Goal: Answer question/provide support

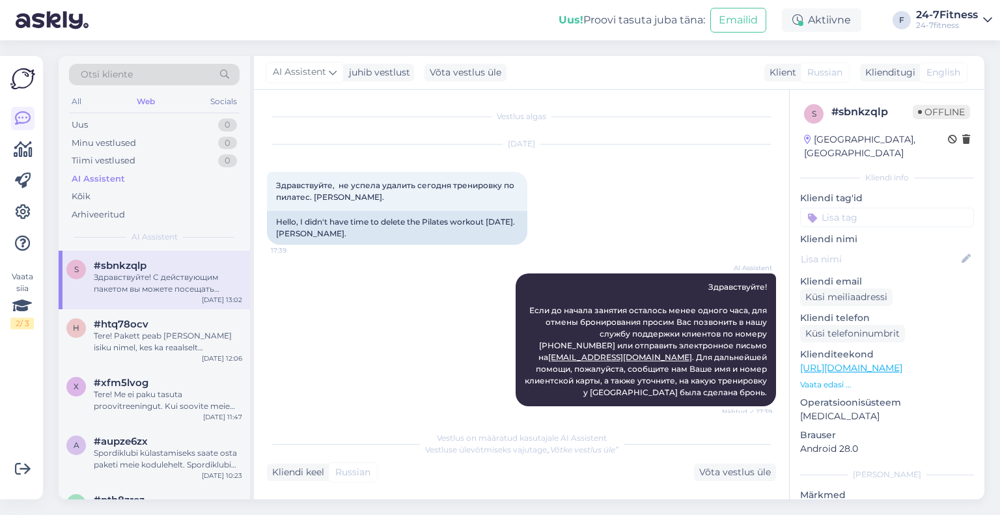
scroll to position [764, 0]
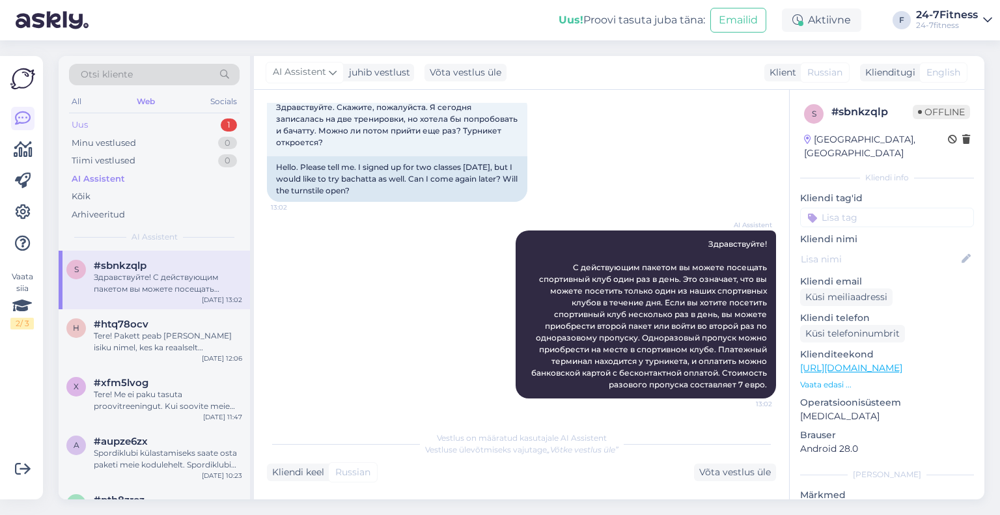
click at [142, 122] on div "Uus 1" at bounding box center [154, 125] width 171 height 18
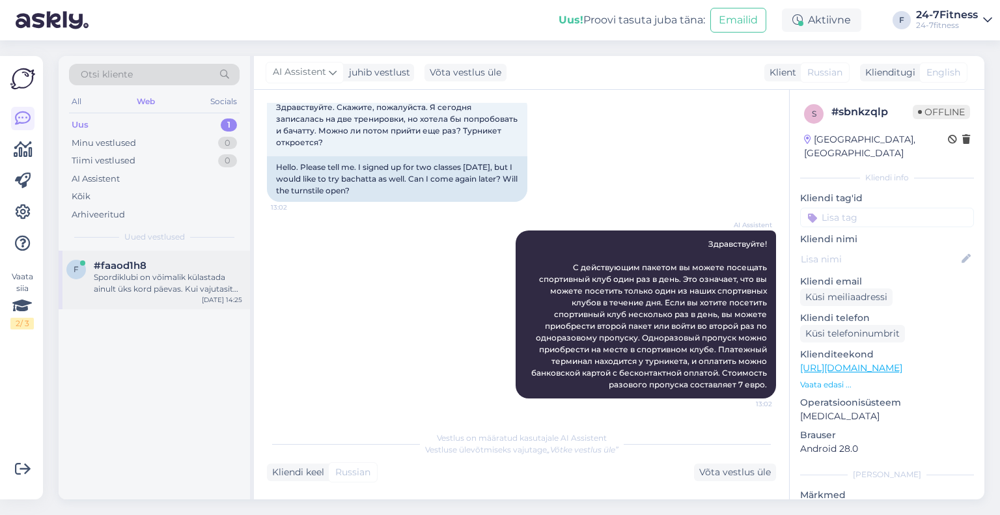
click at [158, 286] on div "Spordiklubi on võimalik külastada ainult üks kord päevas. Kui vajutasite sisene…" at bounding box center [168, 283] width 148 height 23
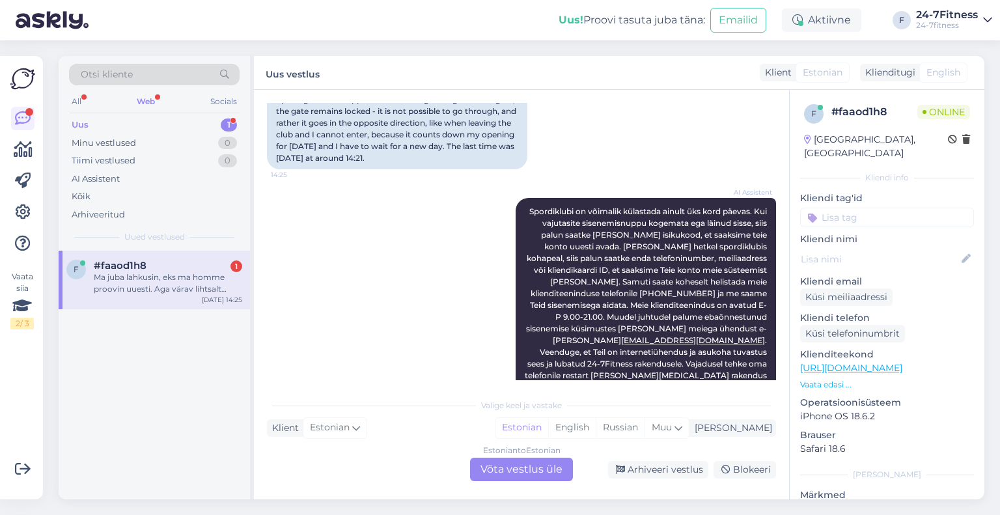
scroll to position [464, 0]
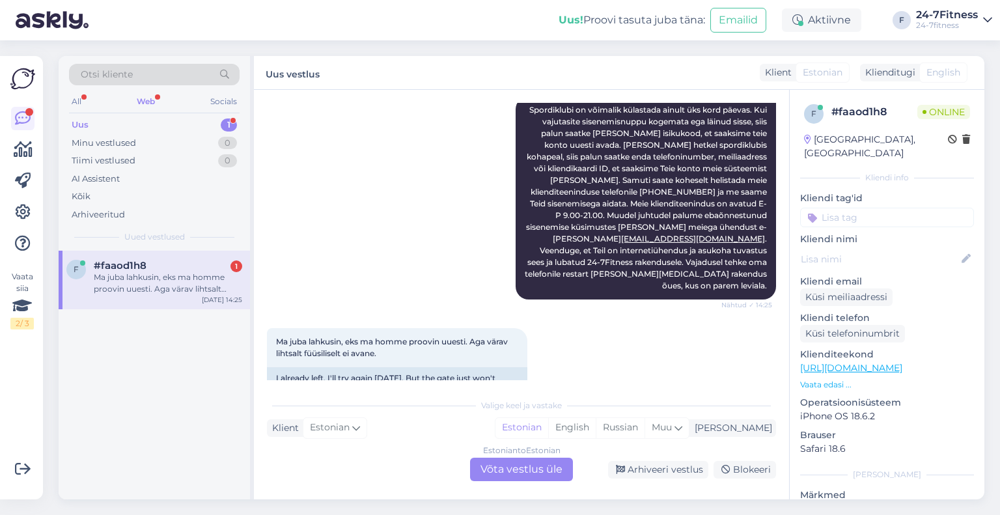
click at [540, 471] on div "Estonian to Estonian Võta vestlus üle" at bounding box center [521, 469] width 103 height 23
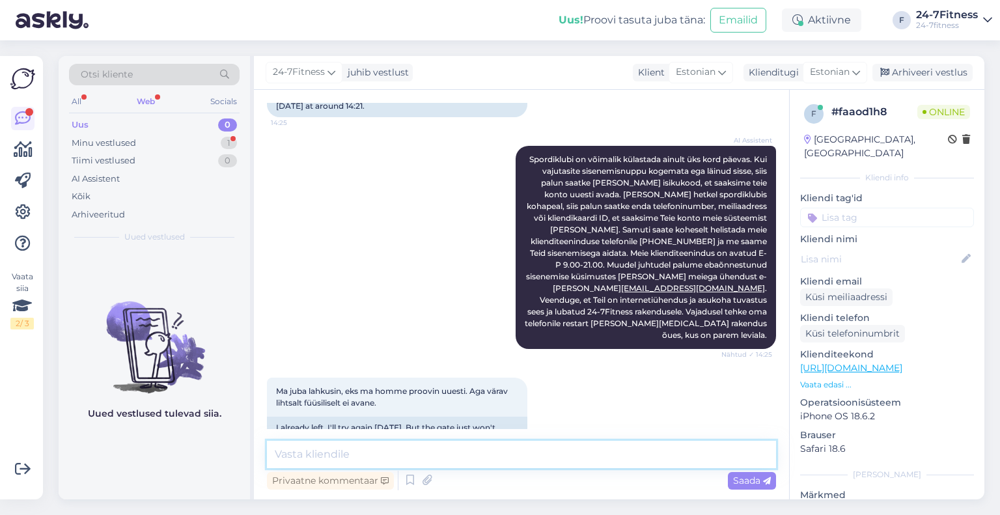
click at [522, 450] on textarea at bounding box center [521, 454] width 509 height 27
paste textarea "Kui Teil tekib sisenemisega probleeme meie klienditeeninduse tööajal, siis palu…"
type textarea "Kui Teil tekib sisenemisega probleeme meie klienditeeninduse tööajal, siis palu…"
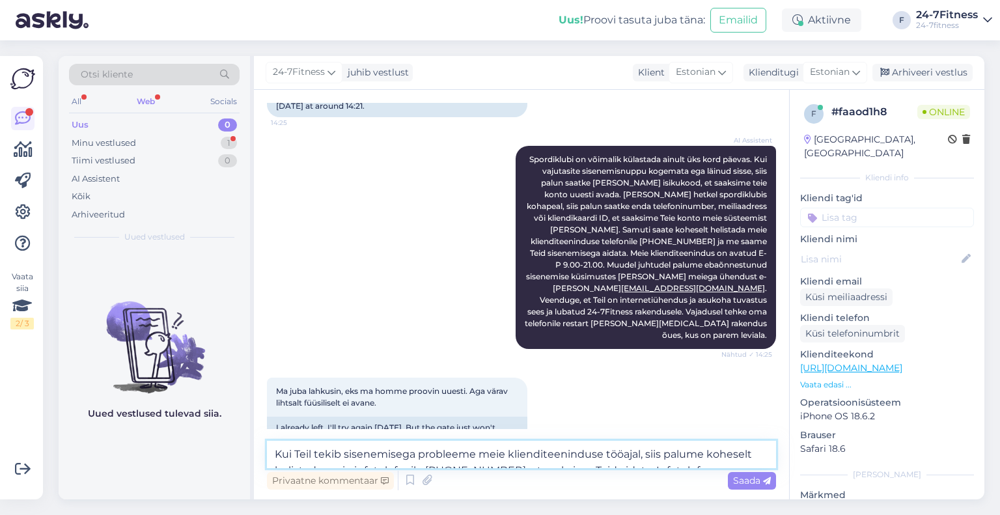
scroll to position [447, 0]
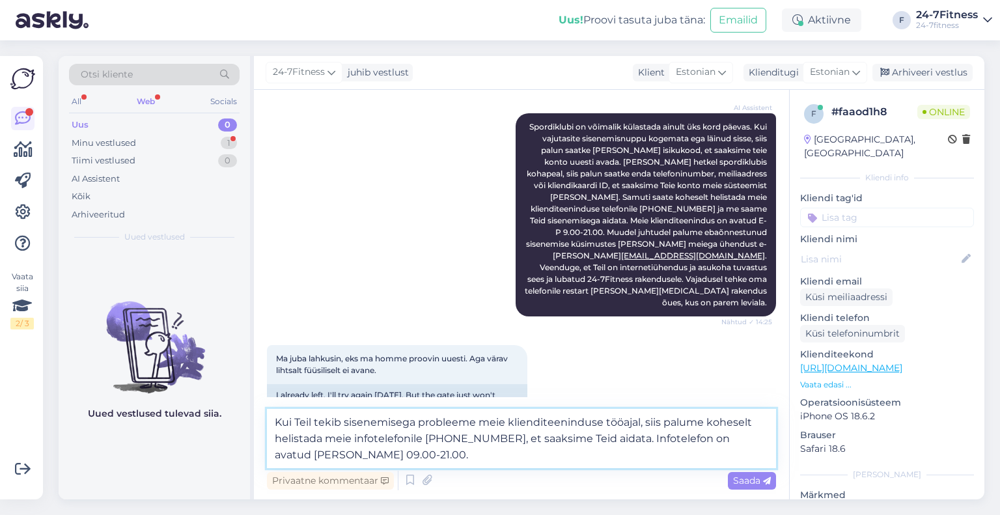
click at [494, 458] on textarea "Kui Teil tekib sisenemisega probleeme meie klienditeeninduse tööajal, siis palu…" at bounding box center [521, 438] width 509 height 59
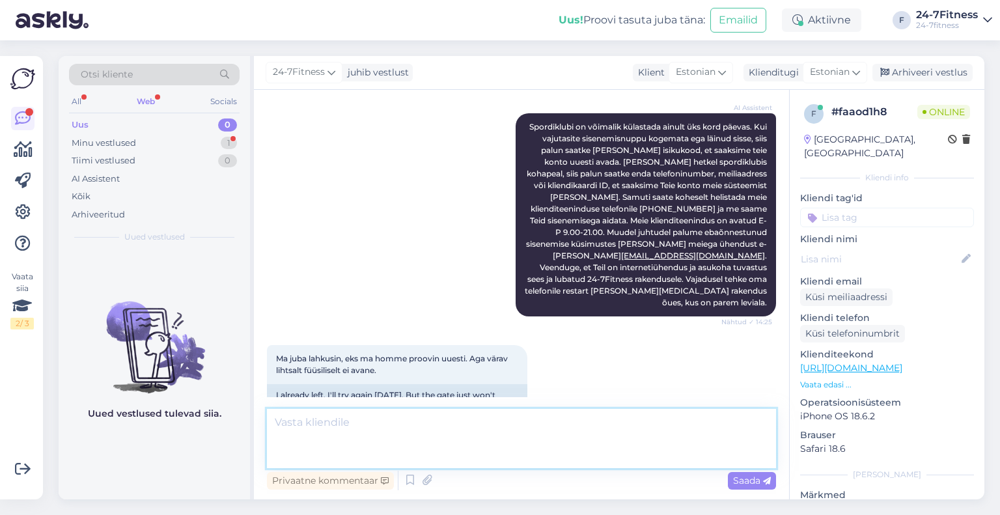
scroll to position [505, 0]
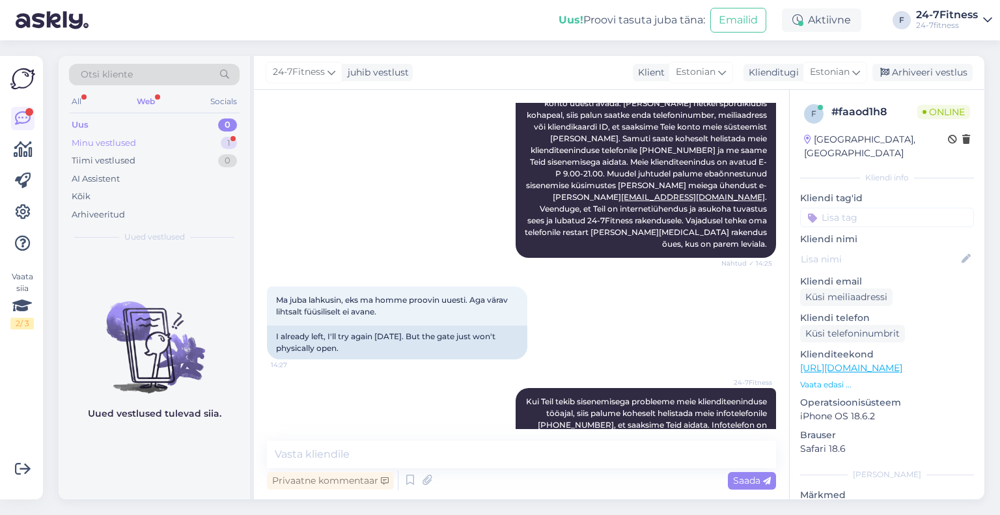
click at [203, 148] on div "Minu vestlused 1" at bounding box center [154, 143] width 171 height 18
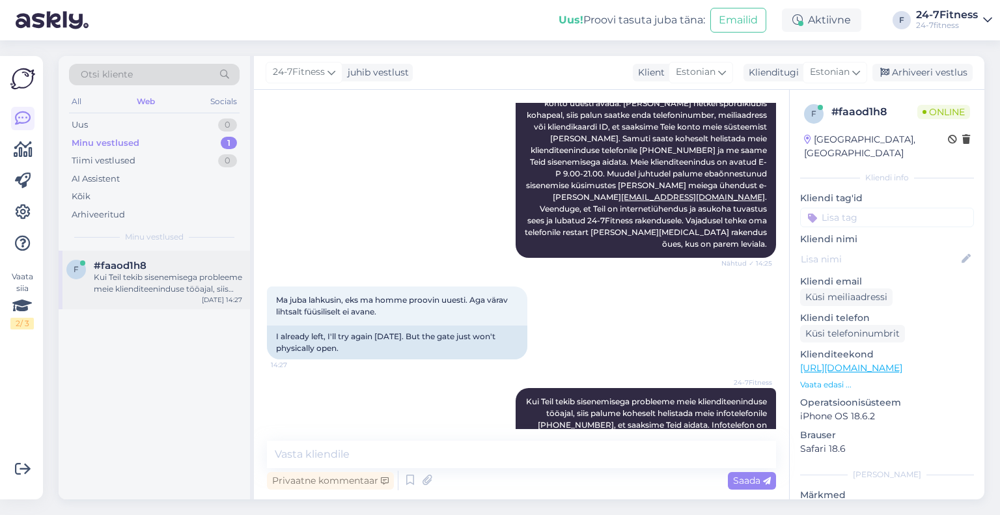
click at [171, 266] on div "#faaod1h8" at bounding box center [168, 266] width 148 height 12
click at [938, 73] on div "Arhiveeri vestlus" at bounding box center [923, 73] width 100 height 18
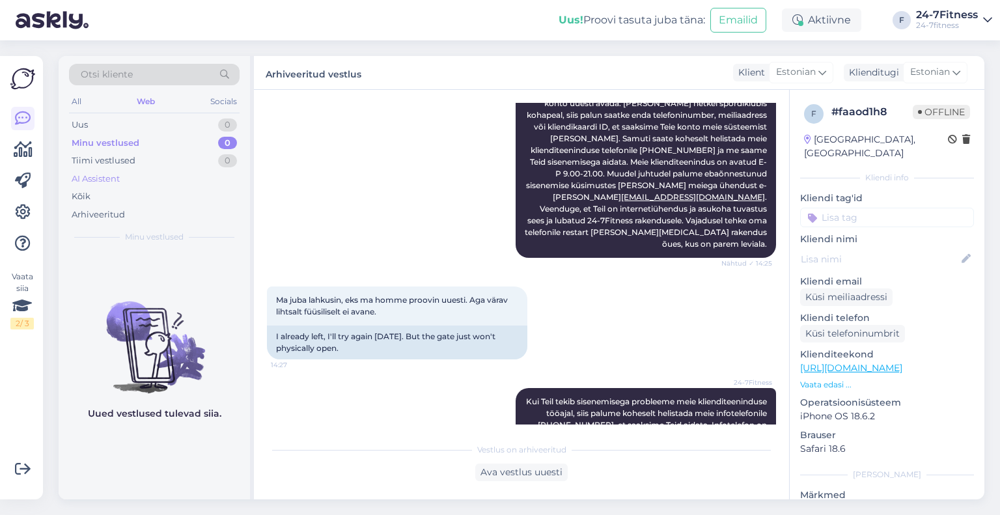
click at [128, 176] on div "AI Assistent" at bounding box center [154, 179] width 171 height 18
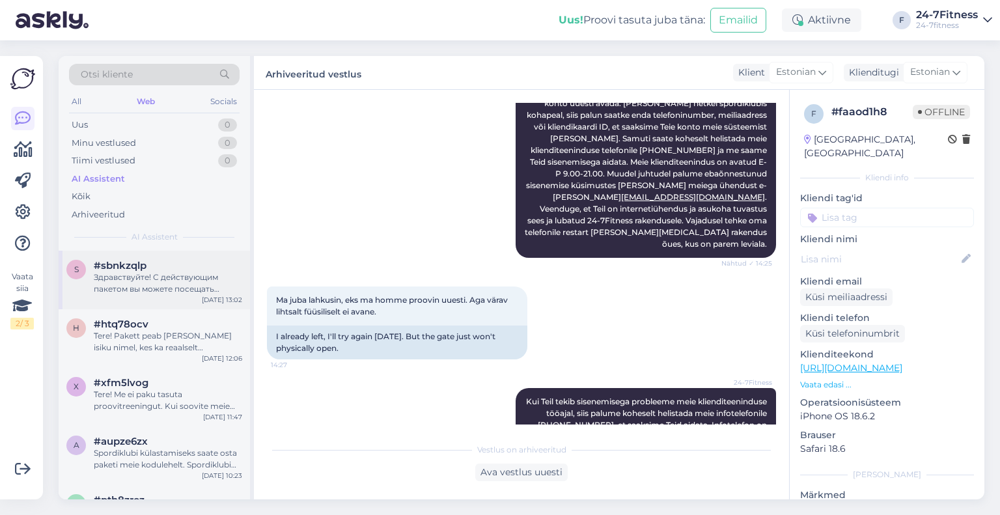
click at [145, 275] on div "Здравствуйте! С действующим пакетом вы можете посещать спортивный клуб один раз…" at bounding box center [168, 283] width 148 height 23
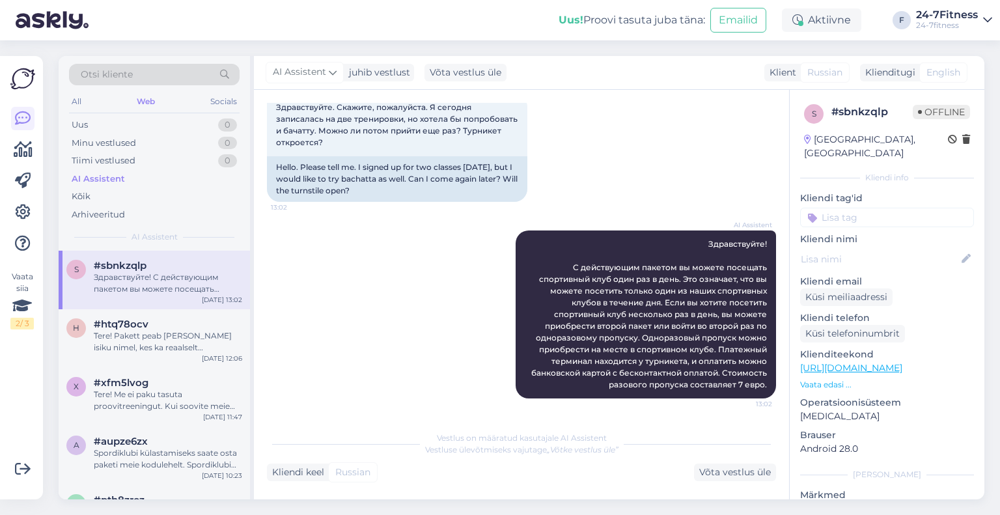
scroll to position [764, 0]
click at [154, 98] on div "Web" at bounding box center [145, 101] width 23 height 17
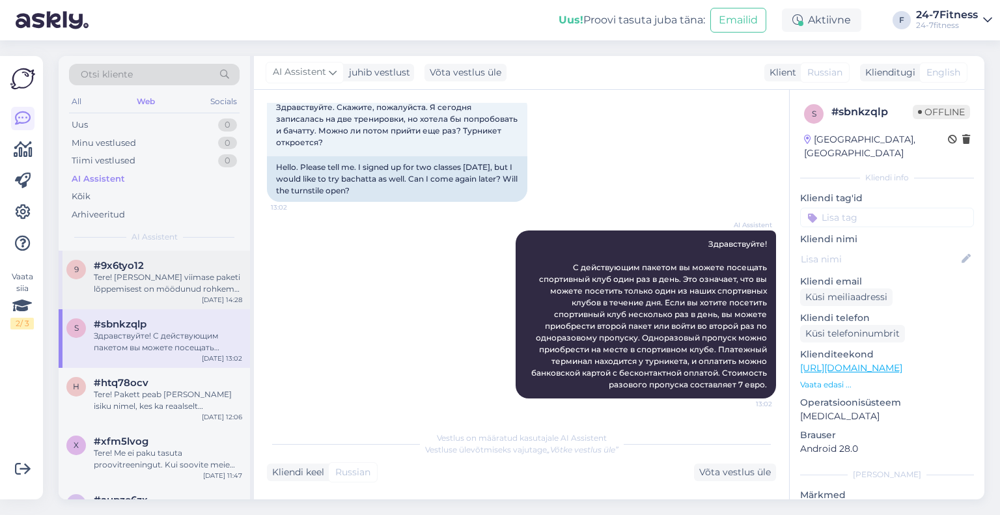
click at [154, 283] on div "Tere! [PERSON_NAME] viimase paketi lõppemisest on möödunud rohkem kui 45 päeva,…" at bounding box center [168, 283] width 148 height 23
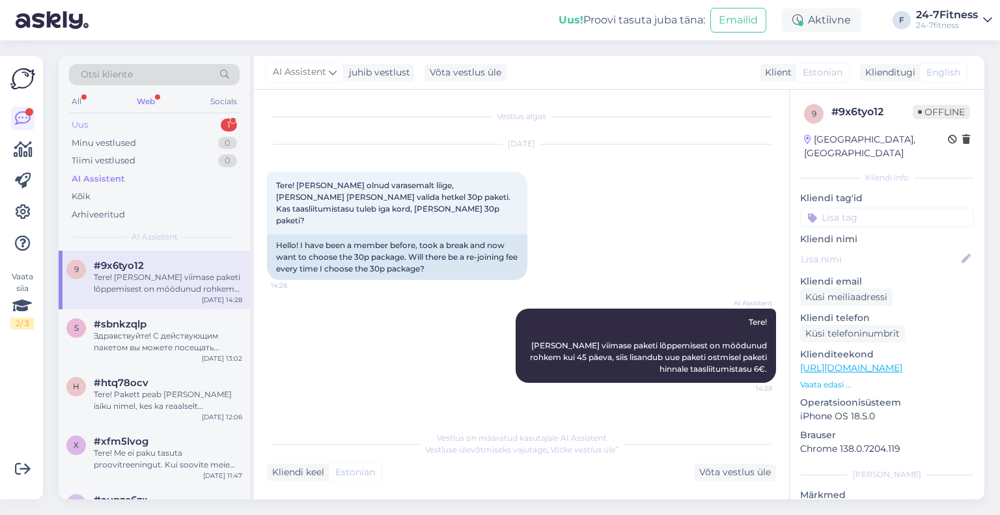
click at [195, 125] on div "Uus 1" at bounding box center [154, 125] width 171 height 18
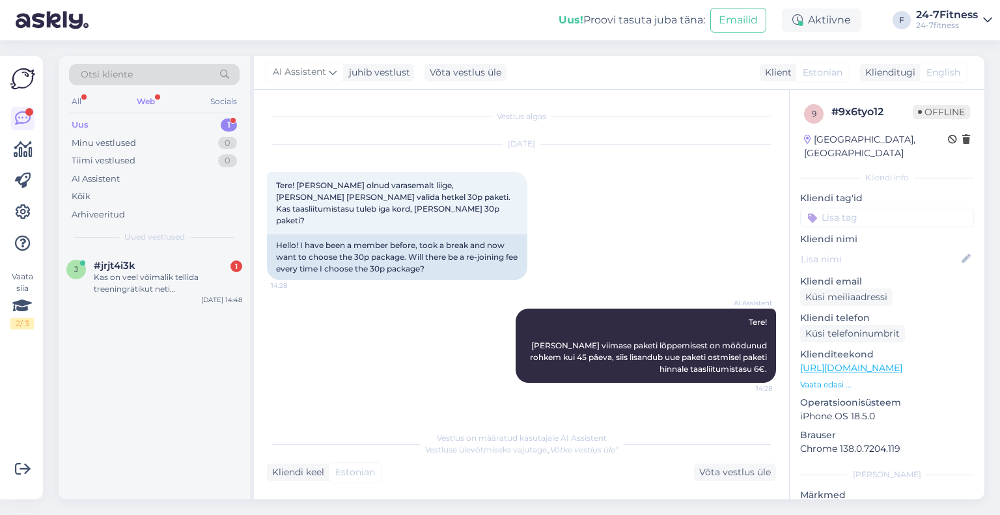
click at [150, 97] on div "Web" at bounding box center [145, 101] width 23 height 17
click at [144, 285] on div "Kas on veel võimalik tellida treeningrätikut neti [PERSON_NAME]?" at bounding box center [168, 283] width 148 height 23
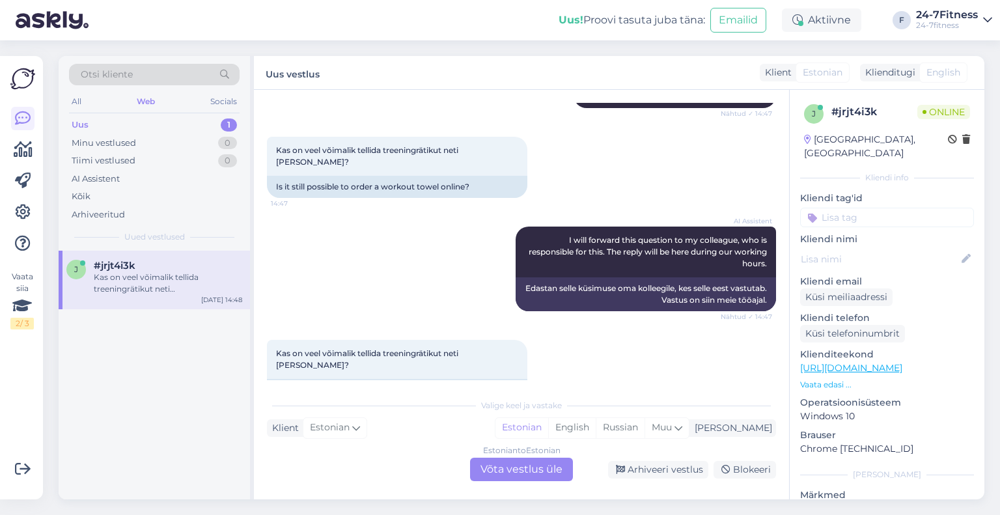
scroll to position [180, 0]
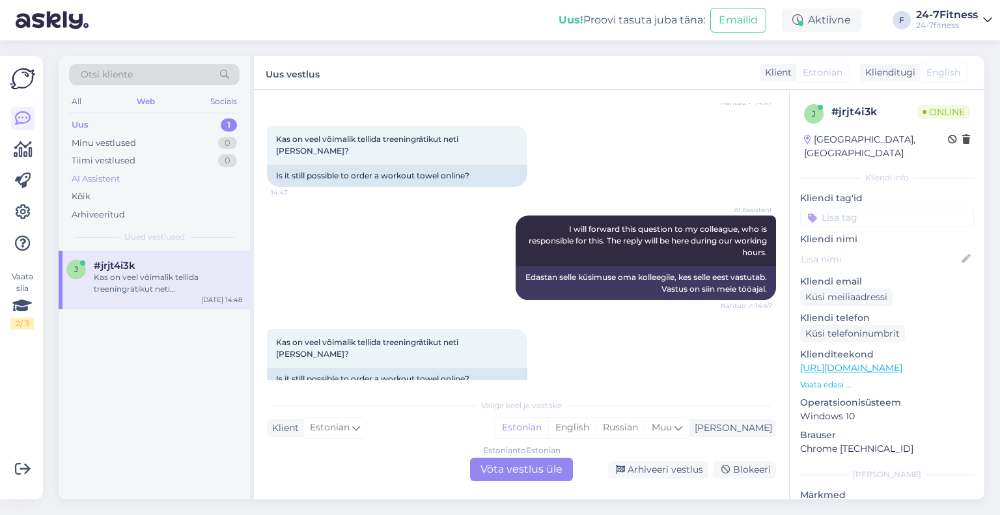
click at [98, 182] on div "AI Assistent" at bounding box center [96, 179] width 48 height 13
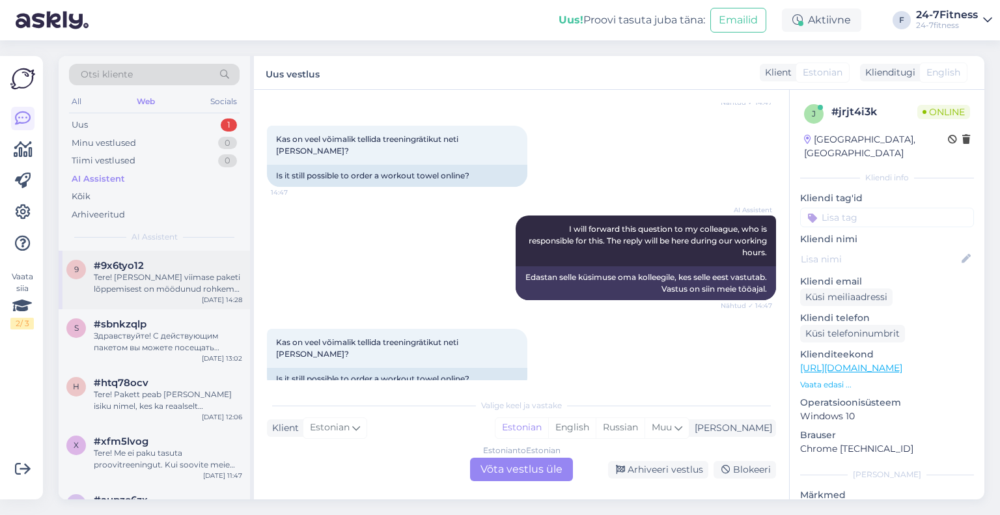
click at [148, 282] on div "Tere! [PERSON_NAME] viimase paketi lõppemisest on möödunud rohkem kui 45 päeva,…" at bounding box center [168, 283] width 148 height 23
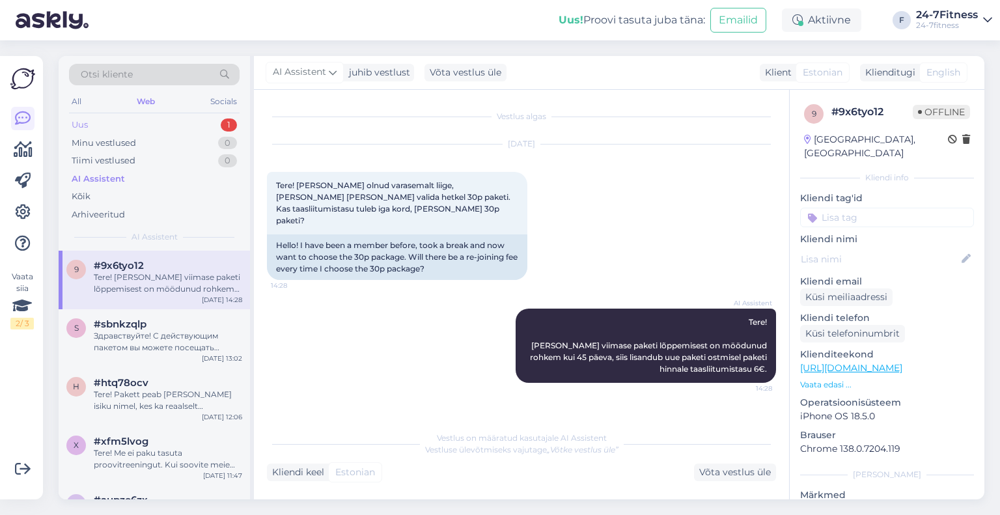
click at [133, 124] on div "Uus 1" at bounding box center [154, 125] width 171 height 18
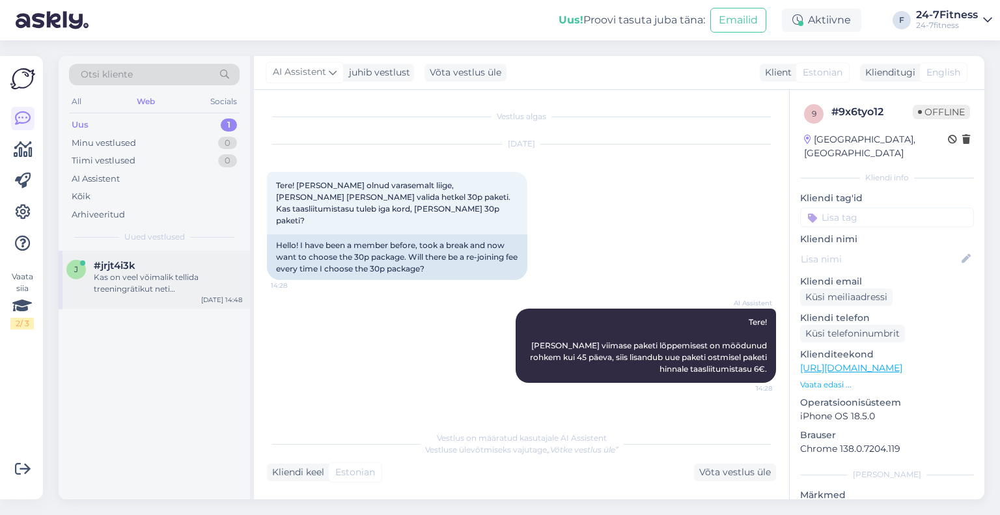
click at [156, 276] on div "Kas on veel võimalik tellida treeningrätikut neti [PERSON_NAME]?" at bounding box center [168, 283] width 148 height 23
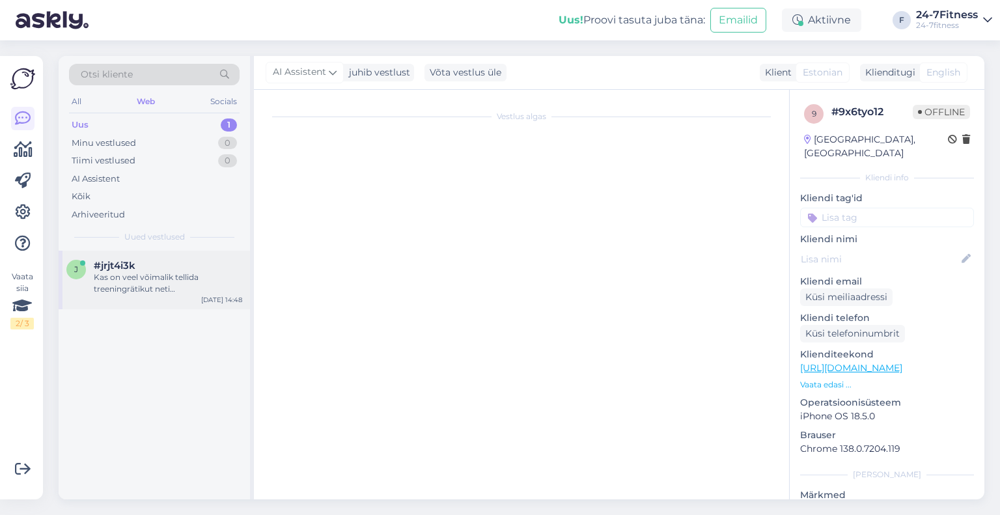
scroll to position [180, 0]
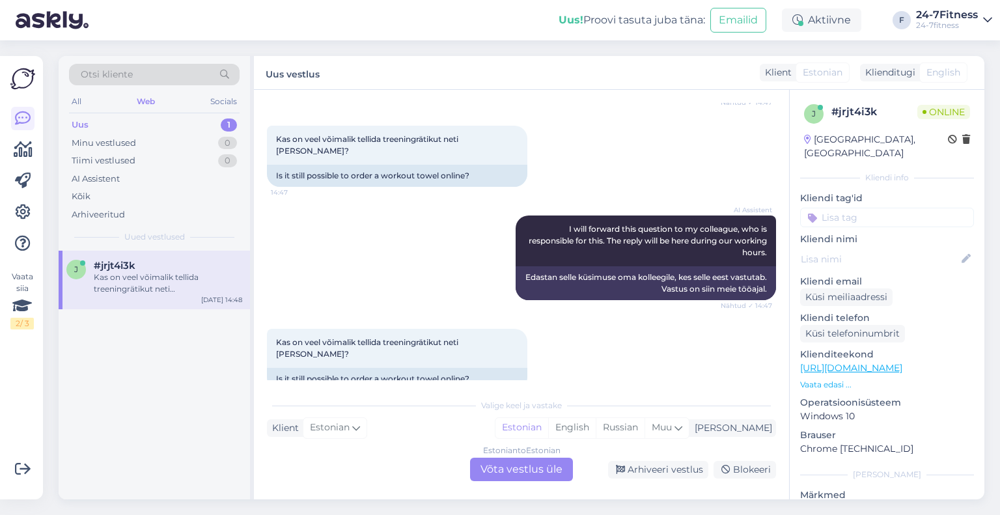
click at [589, 387] on div "Vestlus algas [DATE] Tere 14:46 Hello AI Assistent Tere! Kuidas saan teid [PERS…" at bounding box center [521, 295] width 535 height 410
click at [535, 477] on div "Estonian to Estonian Võta vestlus üle" at bounding box center [521, 469] width 103 height 23
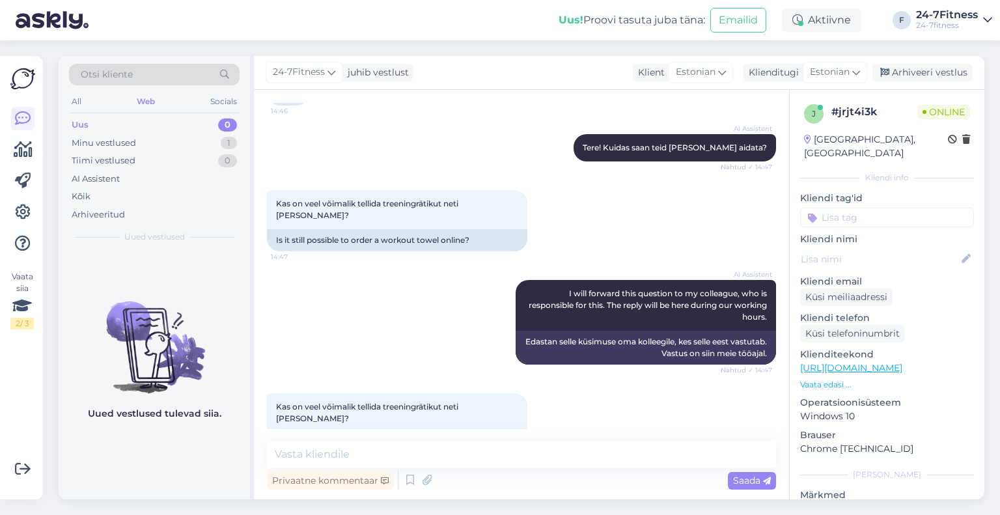
scroll to position [132, 0]
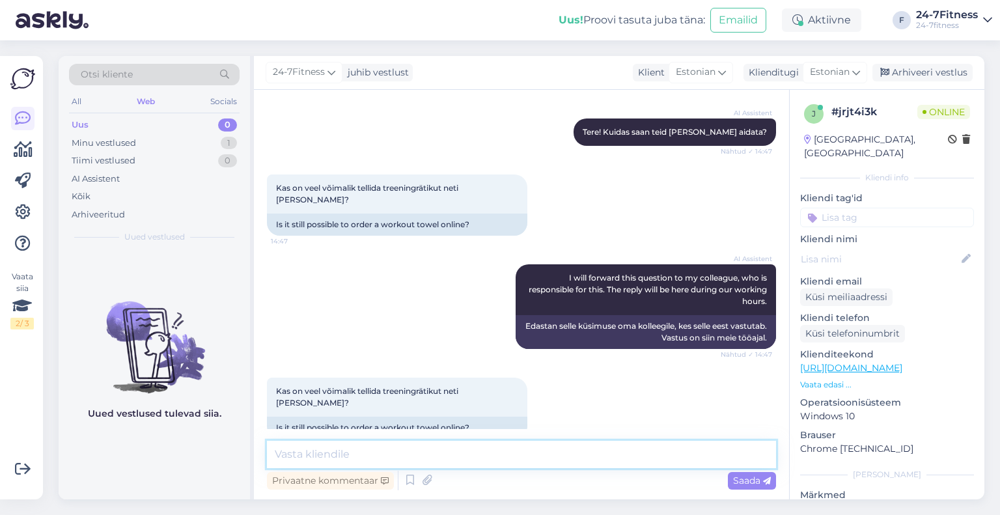
click at [444, 447] on textarea at bounding box center [521, 454] width 509 height 27
paste textarea "Pudelid ja rätikud on igas klubis"
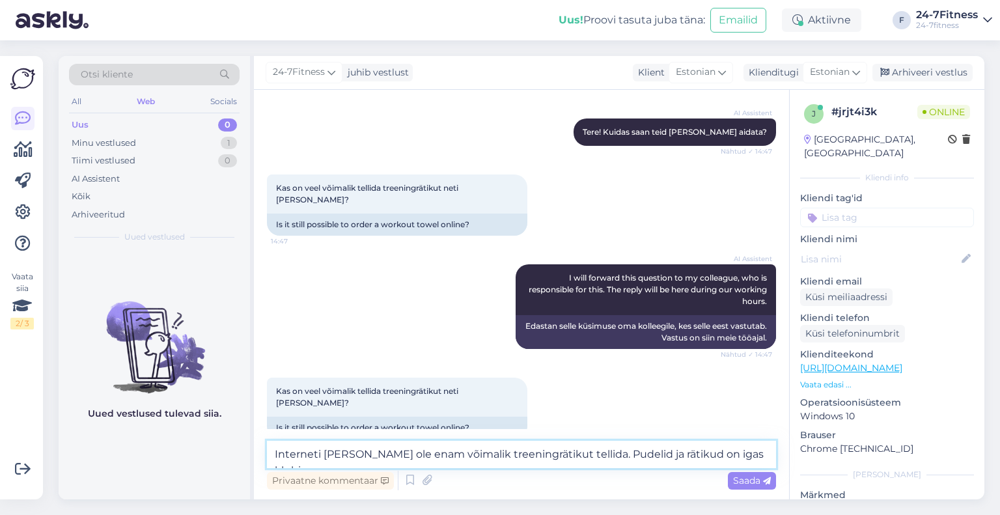
click at [680, 453] on textarea "Interneti [PERSON_NAME] ole enam võimalik treeningrätikut tellida. Pudelid ja r…" at bounding box center [521, 454] width 509 height 27
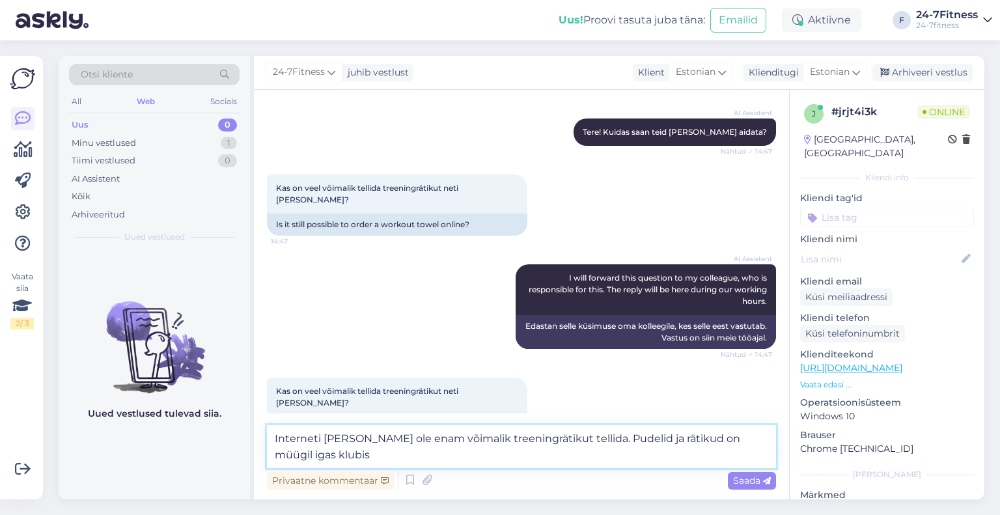
click at [765, 461] on textarea "Interneti [PERSON_NAME] ole enam võimalik treeningrätikut tellida. Pudelid ja r…" at bounding box center [521, 446] width 509 height 43
click at [275, 456] on textarea "Interneti [PERSON_NAME] ole enam võimalik treeningrätikut tellida. Pudelid ja r…" at bounding box center [521, 446] width 509 height 43
click at [374, 450] on textarea "Interneti [PERSON_NAME] ole enam võimalik treeningrätikut tellida. Pudelid ja r…" at bounding box center [521, 446] width 509 height 43
type textarea "Interneti [PERSON_NAME] ole enam võimalik treeningrätikut tellida. Pudelid ja r…"
click at [457, 460] on textarea "Interneti [PERSON_NAME] ole enam võimalik treeningrätikut tellida. Pudelid ja r…" at bounding box center [521, 446] width 509 height 43
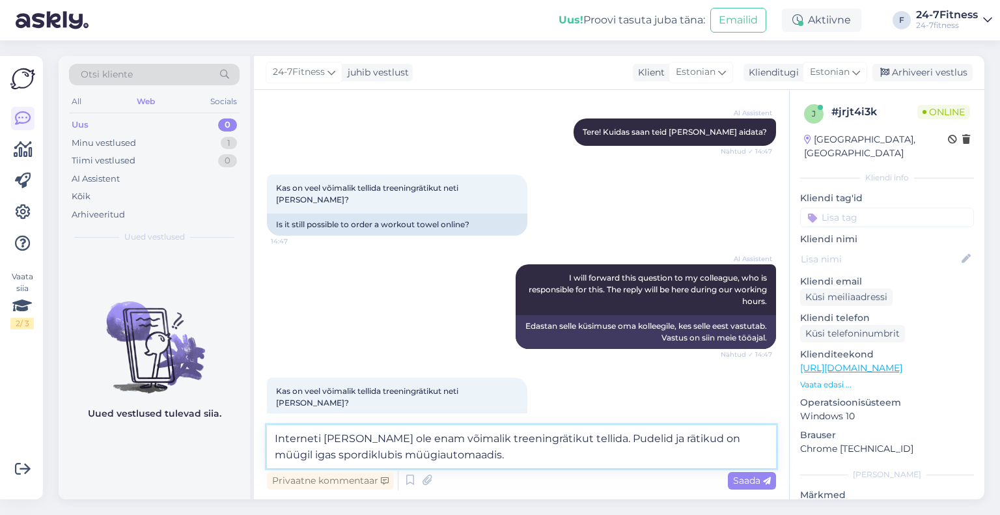
click at [472, 460] on textarea "Interneti [PERSON_NAME] ole enam võimalik treeningrätikut tellida. Pudelid ja r…" at bounding box center [521, 446] width 509 height 43
click at [750, 482] on span "Saada" at bounding box center [752, 481] width 38 height 12
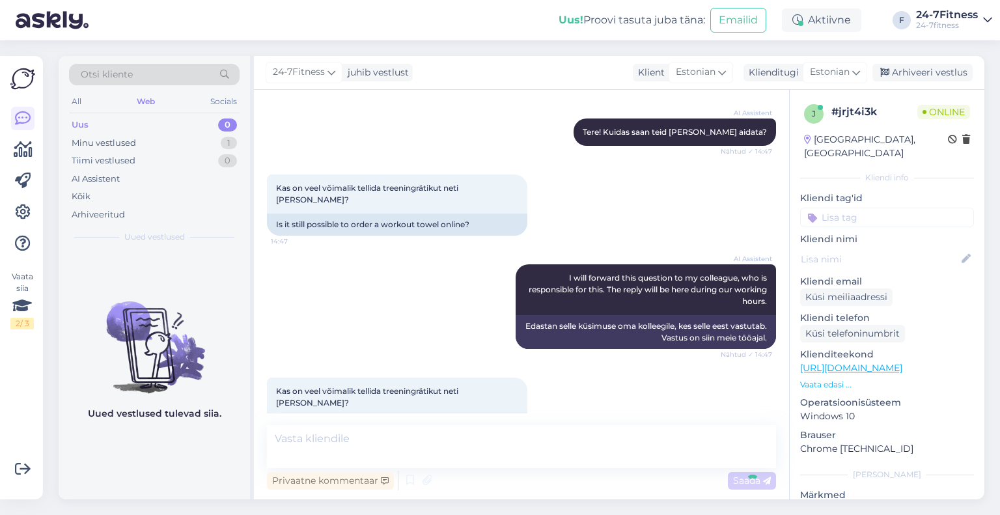
scroll to position [211, 0]
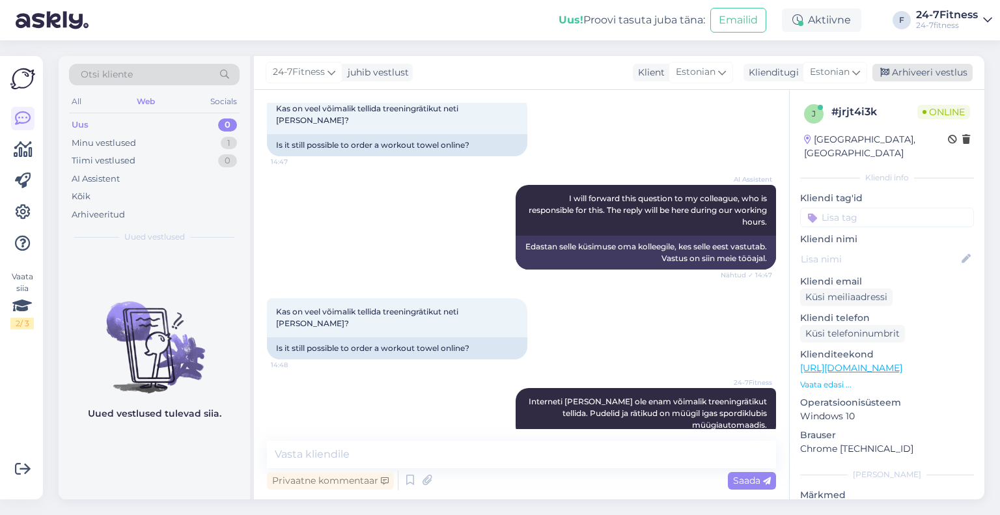
click at [940, 75] on div "Arhiveeri vestlus" at bounding box center [923, 73] width 100 height 18
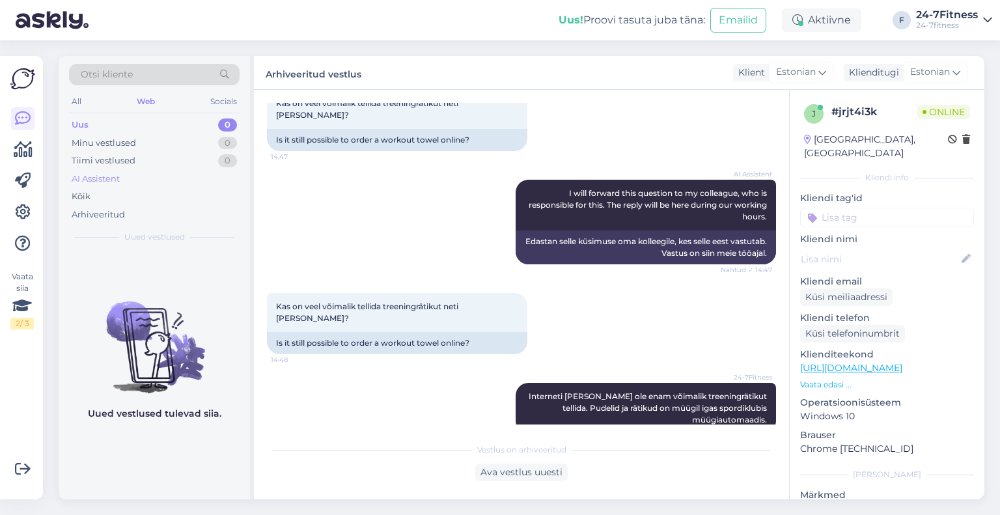
click at [112, 175] on div "AI Assistent" at bounding box center [96, 179] width 48 height 13
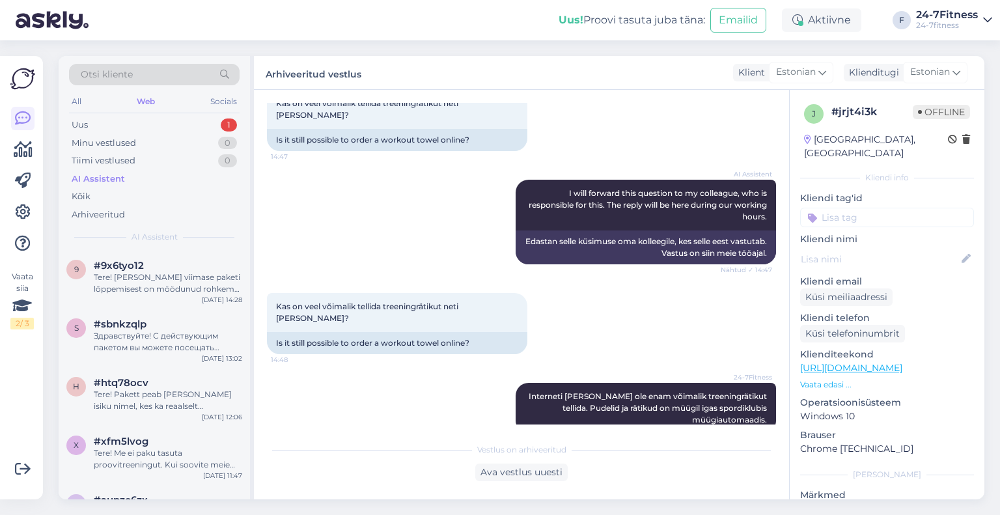
scroll to position [362, 0]
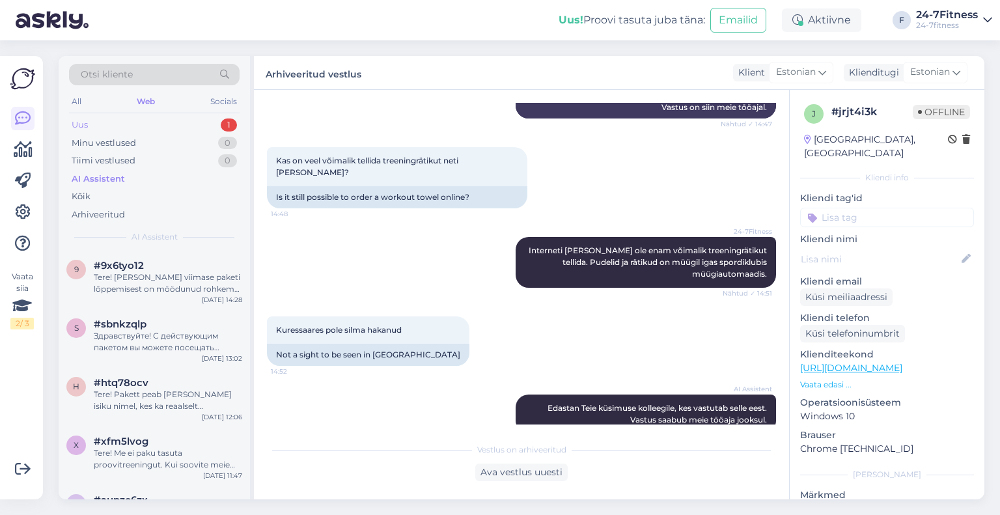
click at [158, 131] on div "Uus 1" at bounding box center [154, 125] width 171 height 18
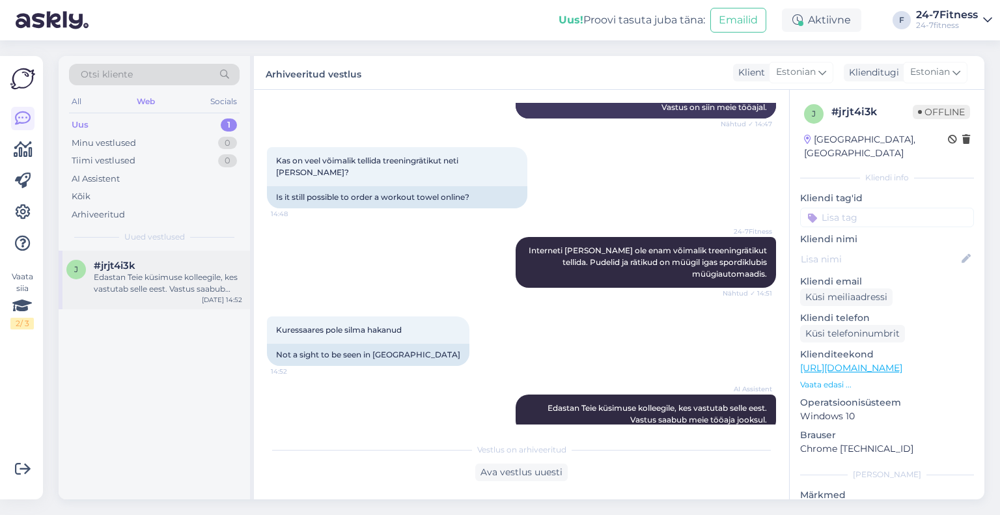
click at [172, 290] on div "Edastan Teie küsimuse kolleegile, kes vastutab selle eest. Vastus saabub meie t…" at bounding box center [168, 283] width 148 height 23
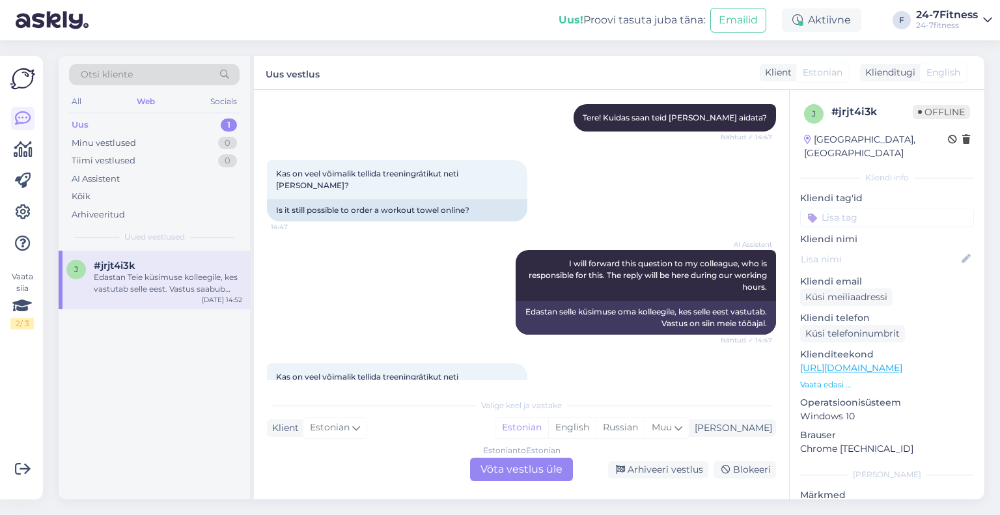
scroll to position [406, 0]
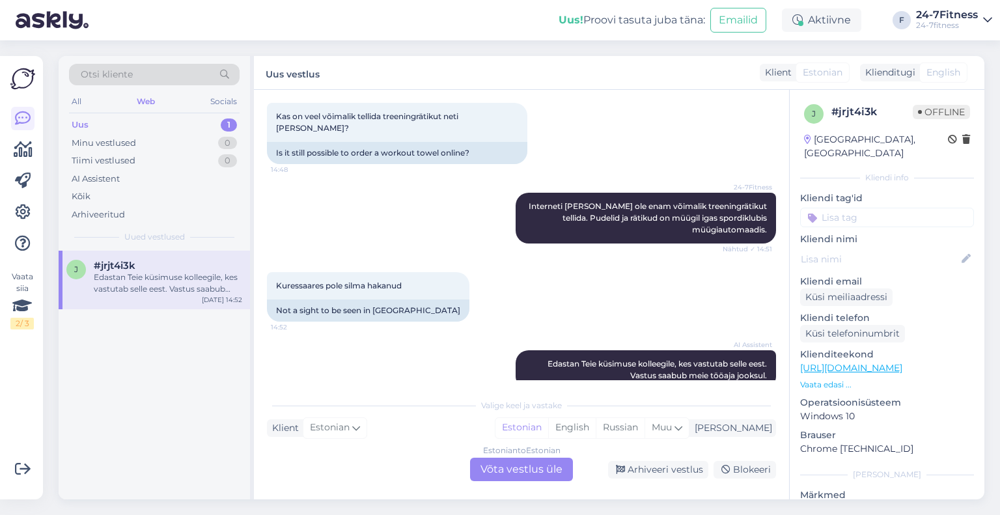
click at [143, 128] on div "Uus 1" at bounding box center [154, 125] width 171 height 18
click at [502, 463] on div "Estonian to Estonian Võta vestlus üle" at bounding box center [521, 469] width 103 height 23
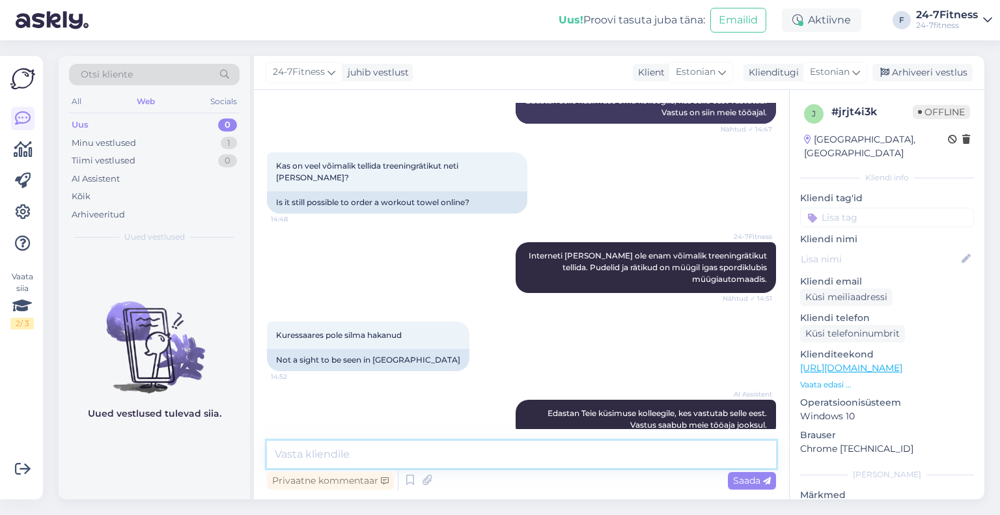
click at [490, 445] on textarea at bounding box center [521, 454] width 509 height 27
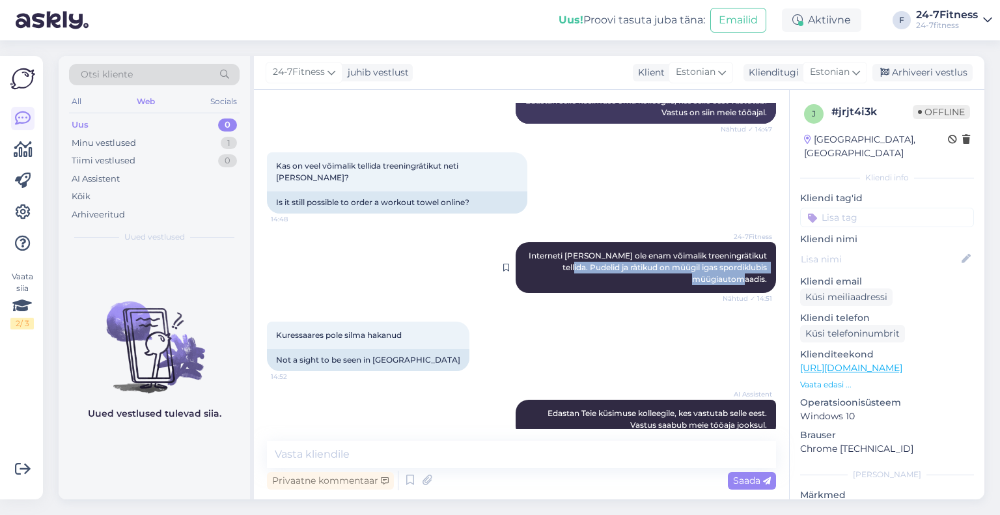
drag, startPoint x: 581, startPoint y: 242, endPoint x: 758, endPoint y: 253, distance: 177.5
click at [758, 253] on div "24-7Fitness Interneti [PERSON_NAME] ole enam võimalik treeningrätikut tellida. …" at bounding box center [646, 267] width 261 height 51
copy span "udelid ja rätikud on müügil igas spordiklubis müügiautomaadis."
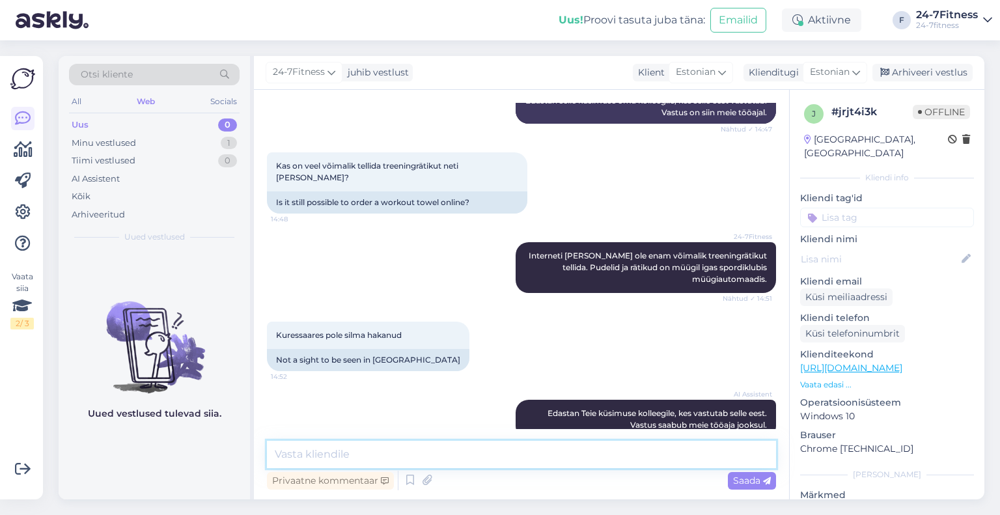
click at [574, 443] on textarea at bounding box center [521, 454] width 509 height 27
paste textarea "udelid ja rätikud on müügil igas spordiklubis müügiautomaadis."
click at [391, 456] on textarea "Meile teadaolevalt on udelid ja rätikud on müügil igas spordiklubis müügiautoma…" at bounding box center [521, 454] width 509 height 27
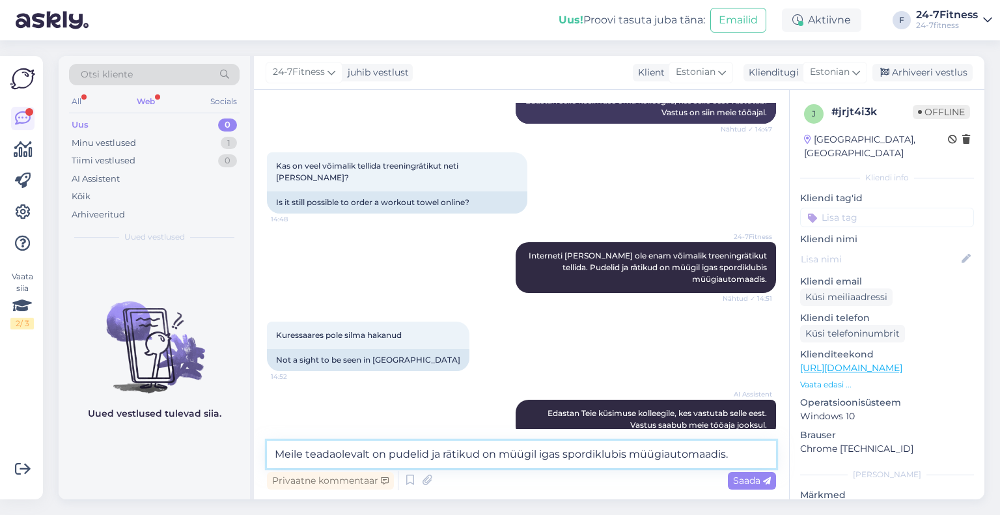
click at [488, 455] on textarea "Meile teadaolevalt on pudelid ja rätikud on müügil igas spordiklubis müügiautom…" at bounding box center [521, 454] width 509 height 27
click at [737, 447] on textarea "Meile teadaolevalt on pudelid ja rätikud müügil igas spordiklubis müügiautomaad…" at bounding box center [521, 454] width 509 height 27
click at [722, 456] on textarea "Meile teadaolevalt on pudelid ja rätikud müügil igas spordiklubis müügiautomaad…" at bounding box center [521, 454] width 509 height 27
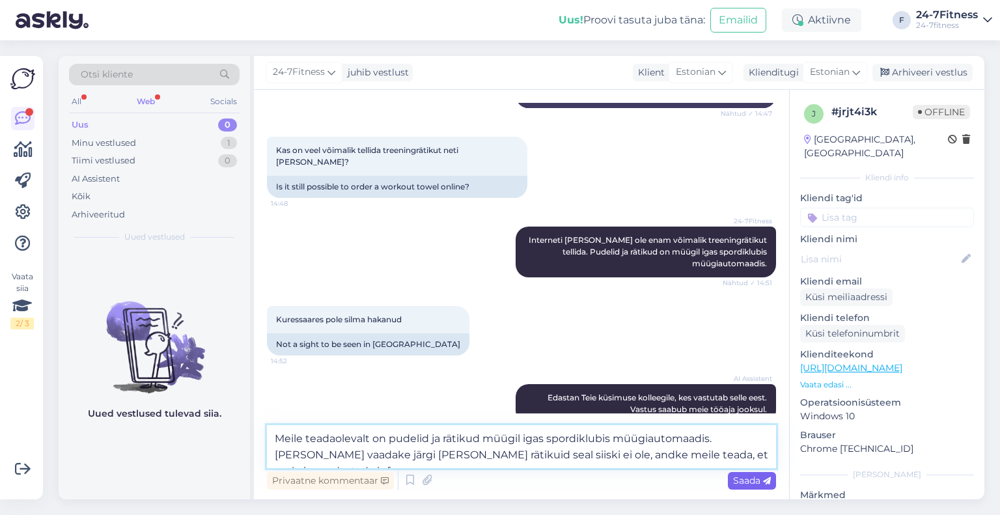
type textarea "Meile teadaolevalt on pudelid ja rätikud müügil igas spordiklubis müügiautomaad…"
click at [739, 481] on span "Saada" at bounding box center [752, 481] width 38 height 12
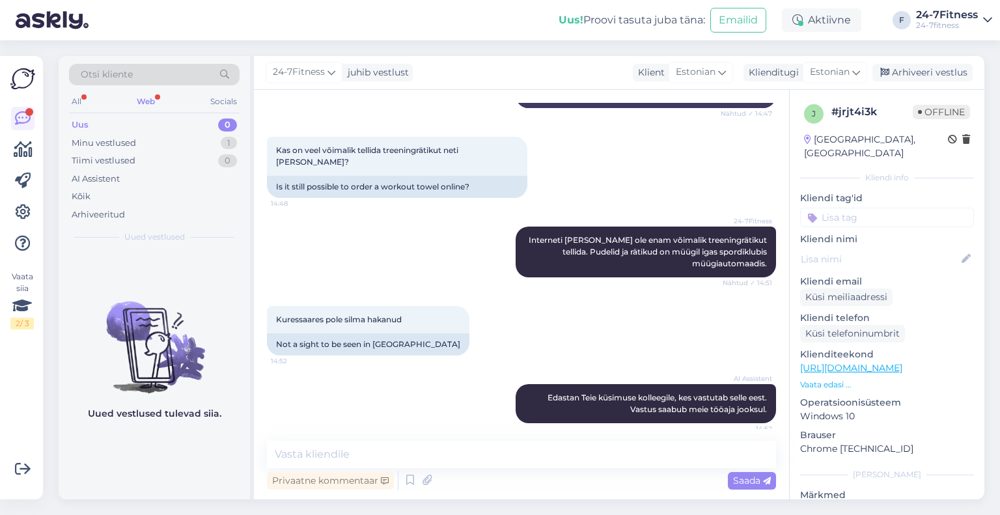
scroll to position [448, 0]
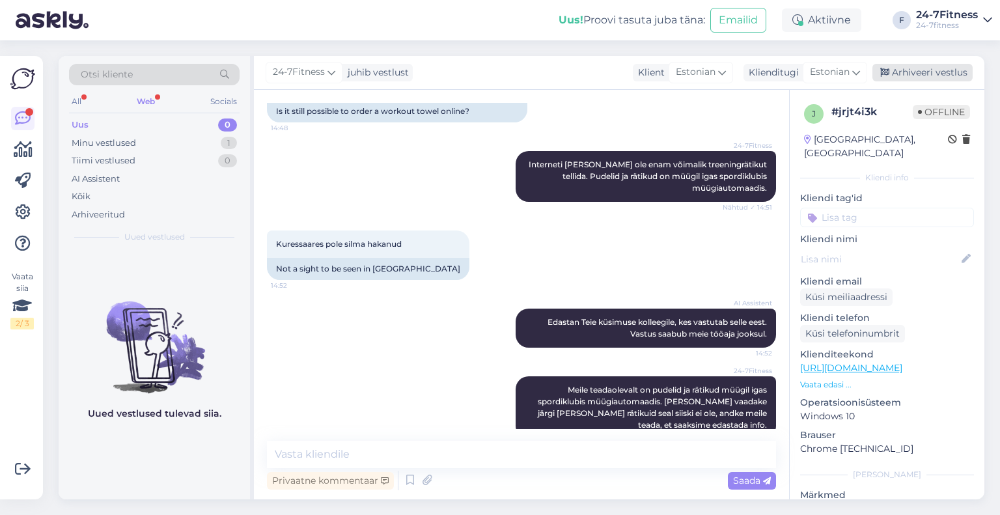
click at [908, 76] on div "Arhiveeri vestlus" at bounding box center [923, 73] width 100 height 18
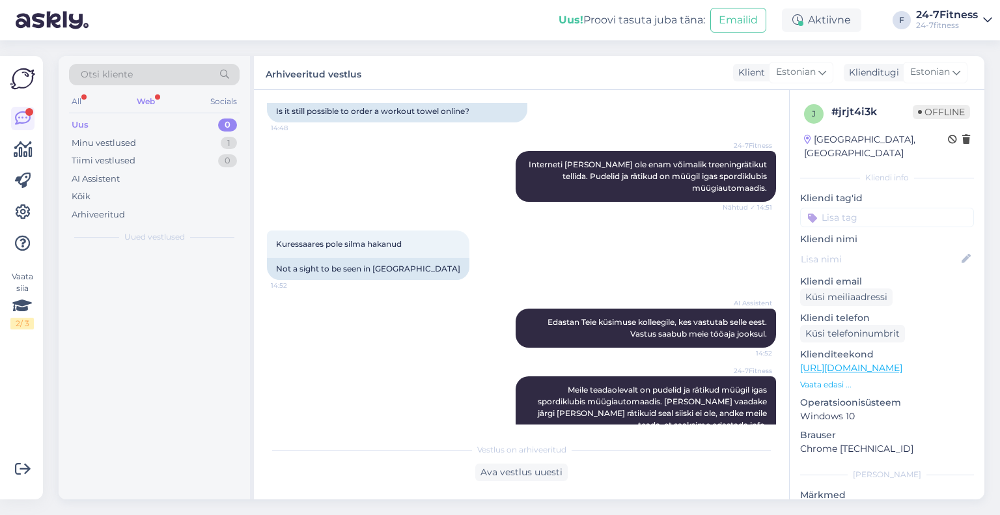
scroll to position [453, 0]
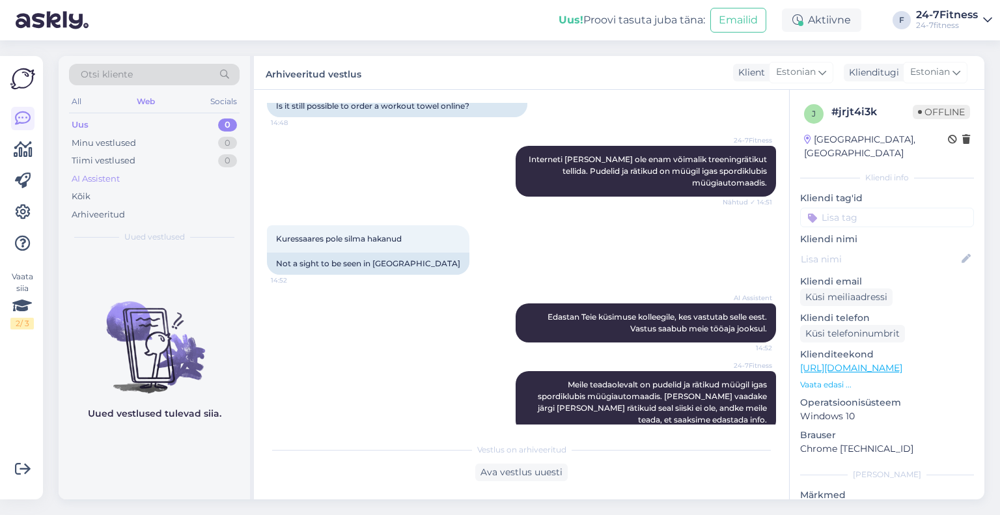
click at [111, 178] on div "AI Assistent" at bounding box center [96, 179] width 48 height 13
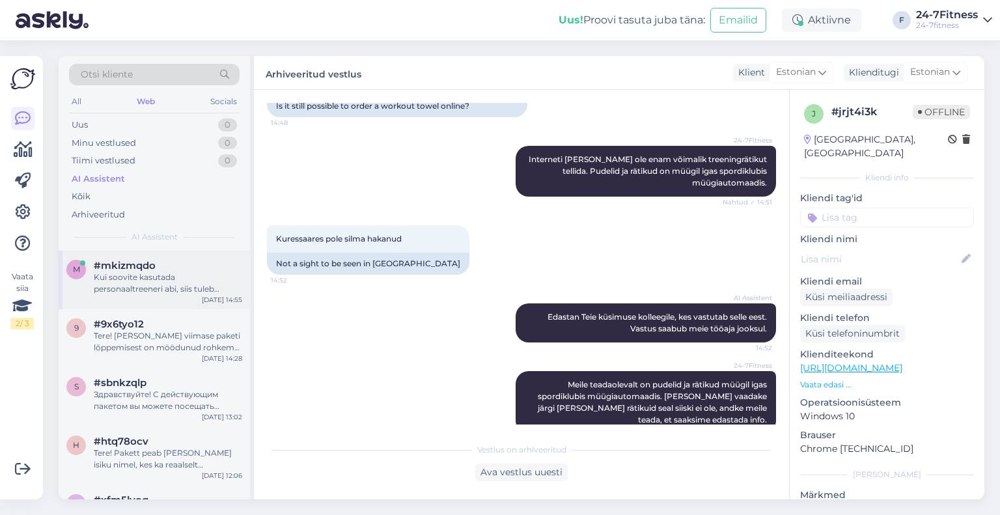
click at [178, 266] on div "#mkizmqdo" at bounding box center [168, 266] width 148 height 12
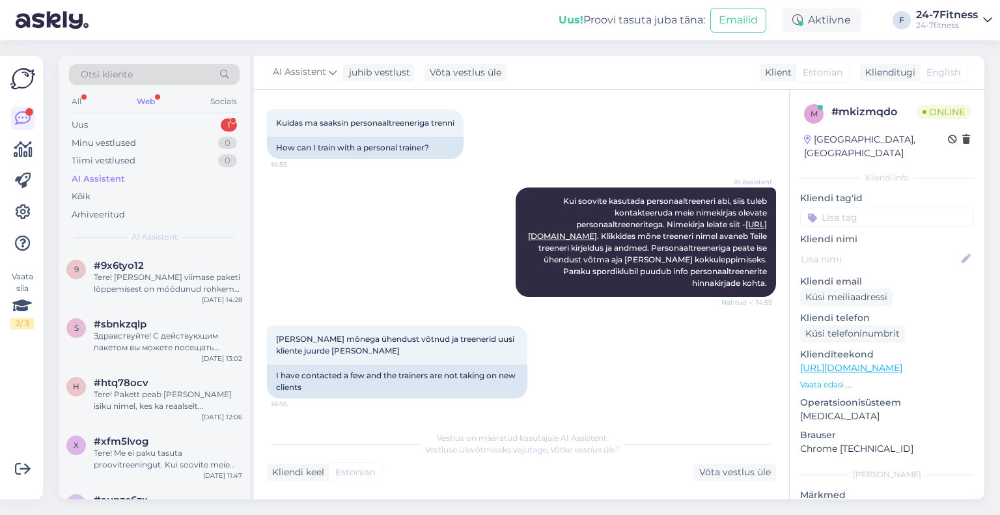
scroll to position [310, 0]
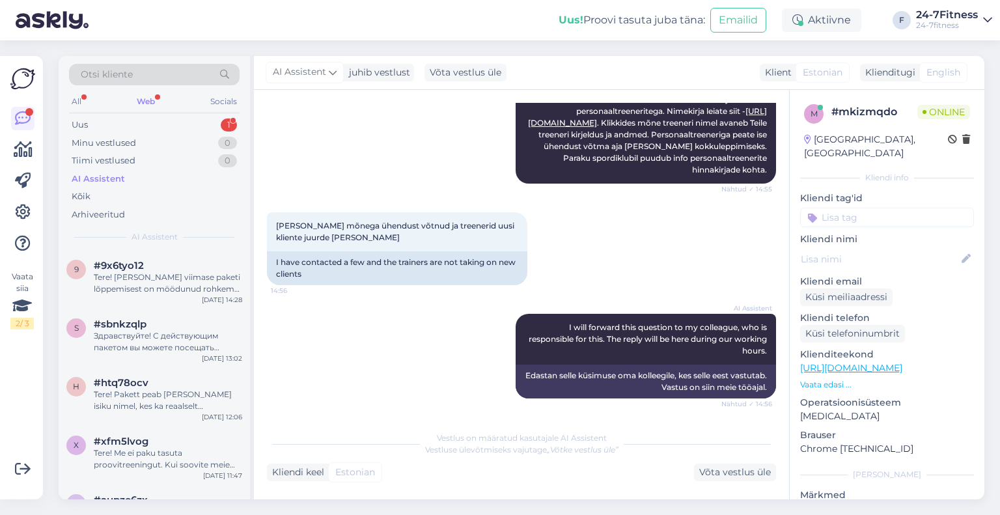
click at [166, 349] on div "Здравствуйте! С действующим пакетом вы можете посещать спортивный клуб один раз…" at bounding box center [168, 341] width 148 height 23
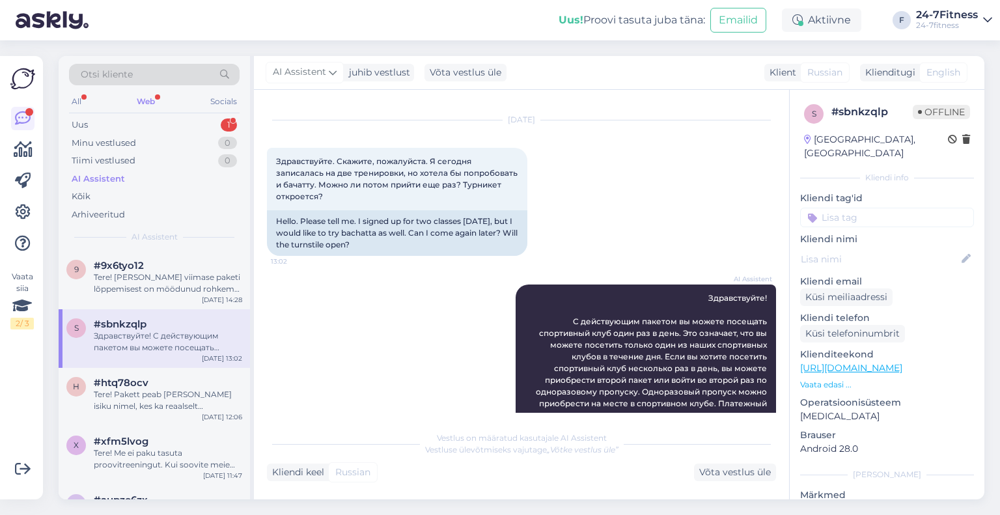
scroll to position [764, 0]
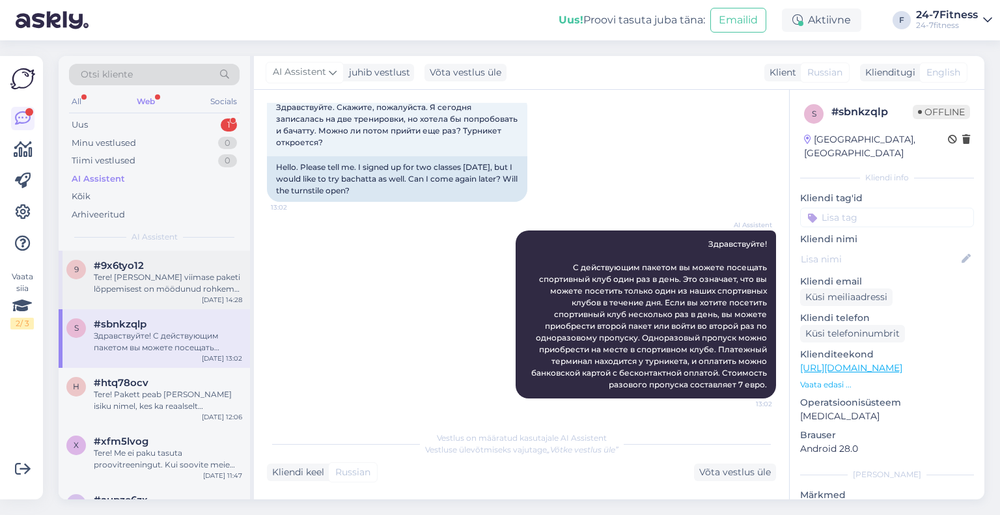
click at [147, 296] on div "9 #9x6tyo12 Tere! [PERSON_NAME] viimase paketi lõppemisest on möödunud rohkem k…" at bounding box center [154, 280] width 191 height 59
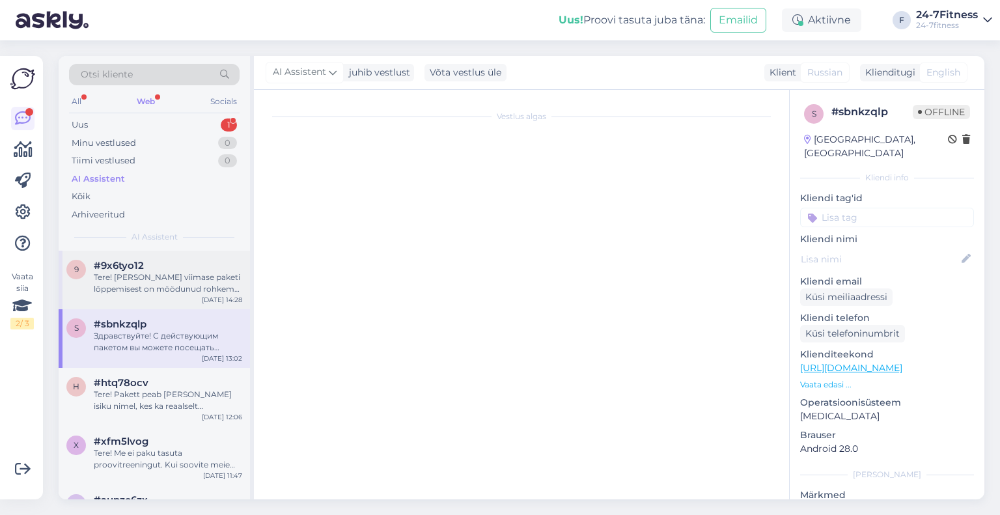
scroll to position [0, 0]
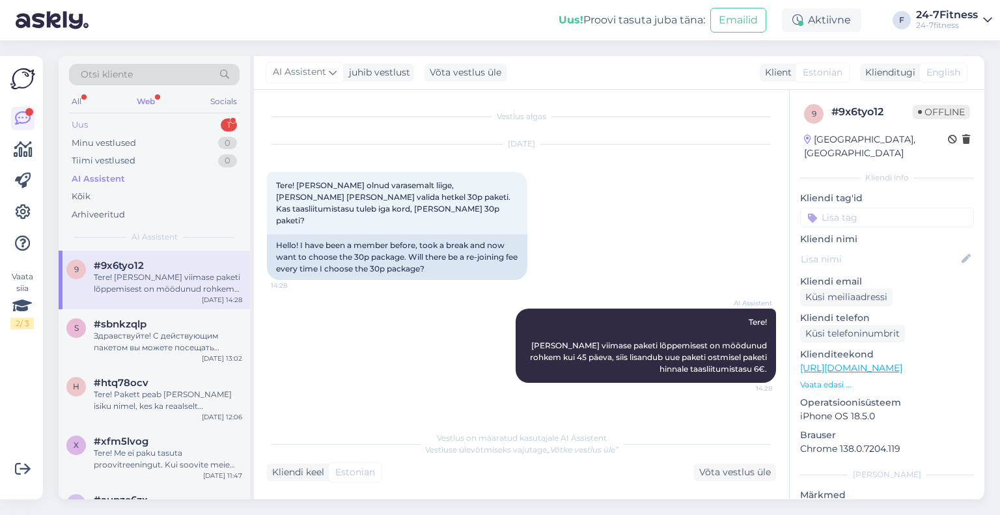
click at [155, 127] on div "Uus 1" at bounding box center [154, 125] width 171 height 18
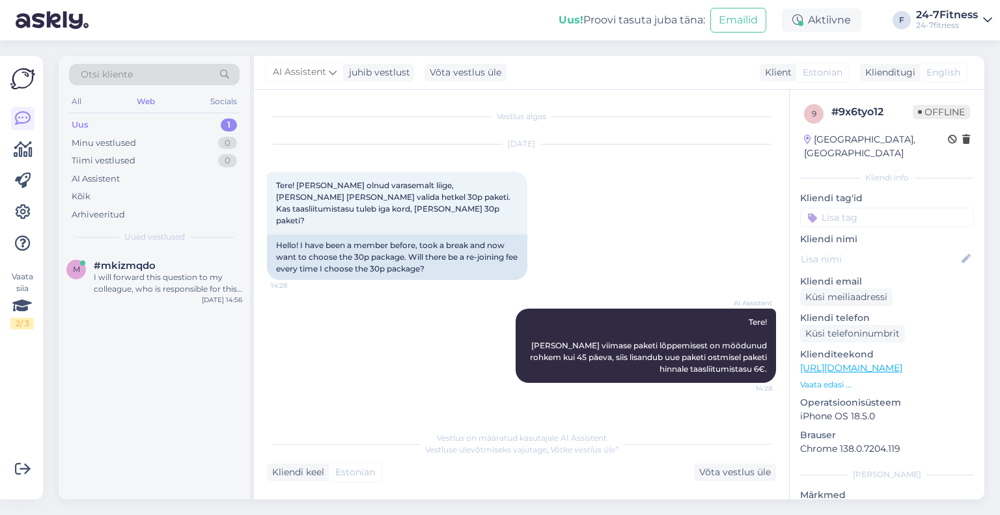
click at [167, 285] on div "I will forward this question to my colleague, who is responsible for this. The …" at bounding box center [168, 283] width 148 height 23
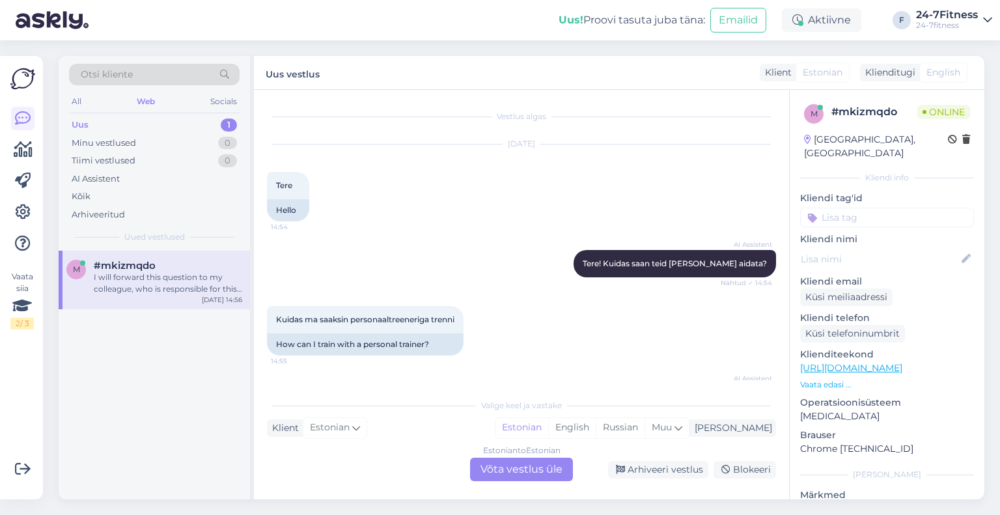
scroll to position [342, 0]
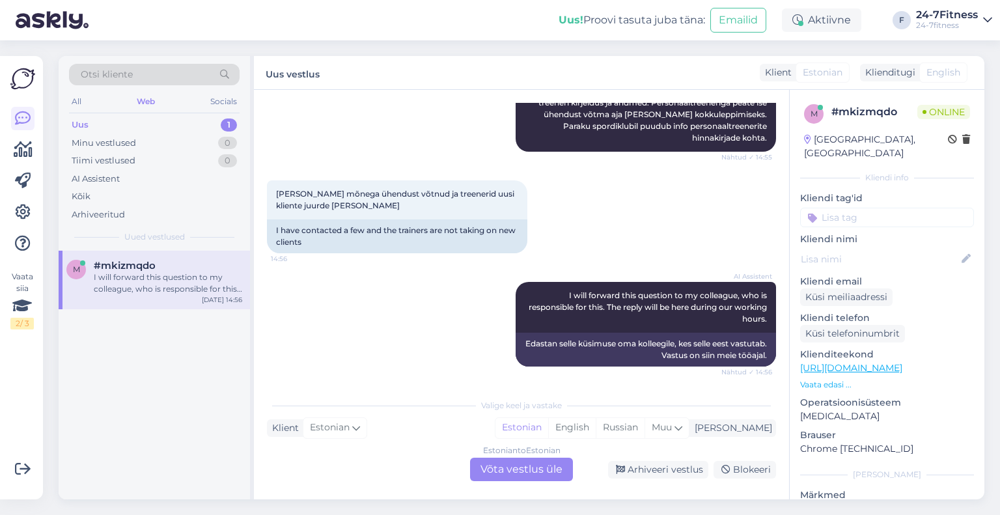
click at [504, 471] on div "Estonian to Estonian Võta vestlus üle" at bounding box center [521, 469] width 103 height 23
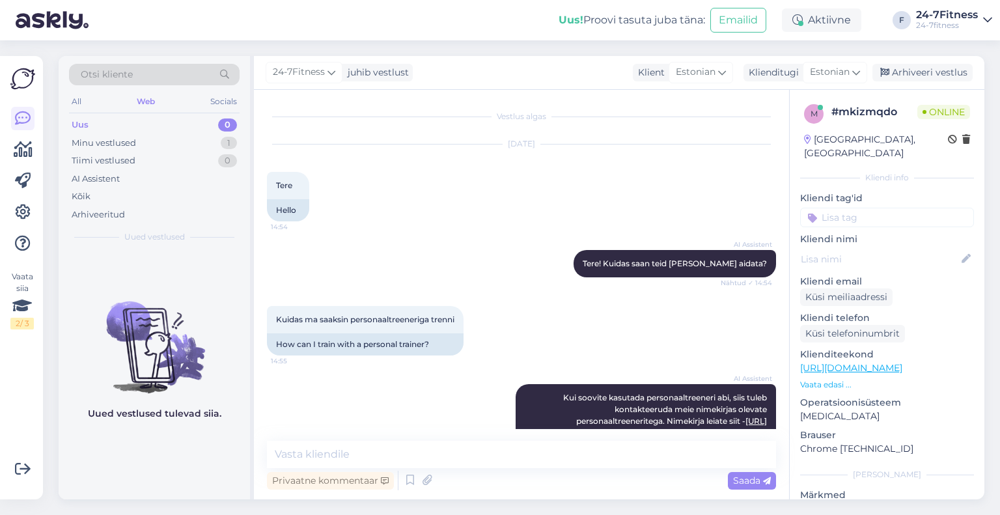
scroll to position [293, 0]
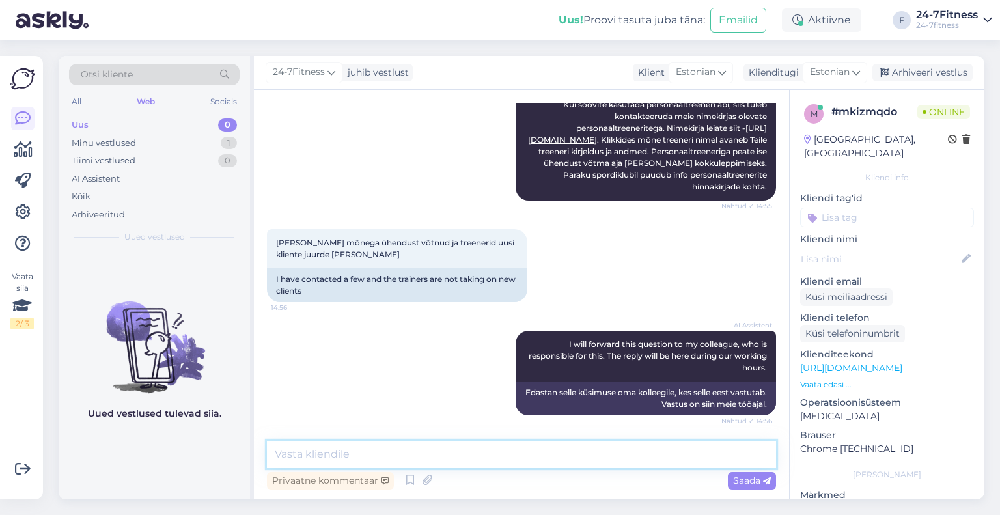
click at [490, 451] on textarea at bounding box center [521, 454] width 509 height 27
click at [462, 463] on textarea at bounding box center [521, 454] width 509 height 27
click at [438, 458] on textarea at bounding box center [521, 454] width 509 height 27
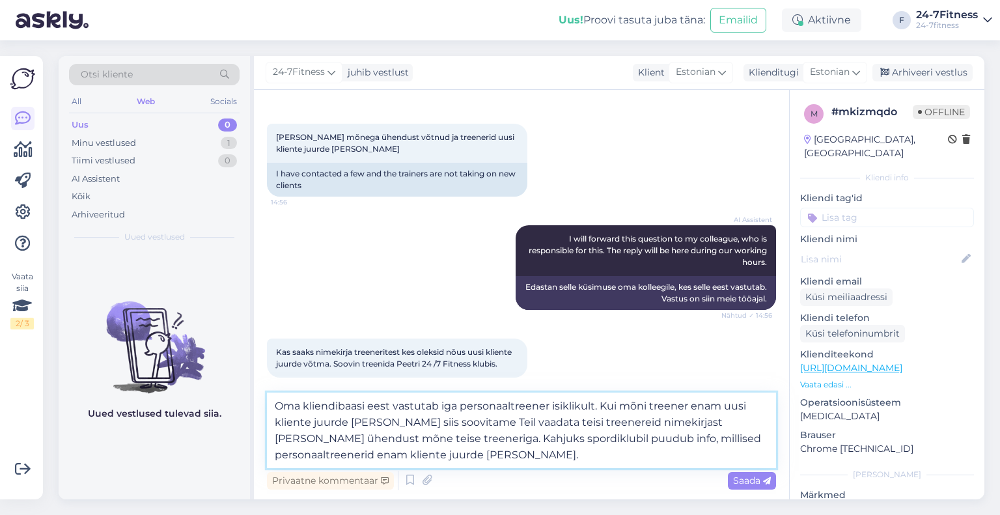
scroll to position [409, 0]
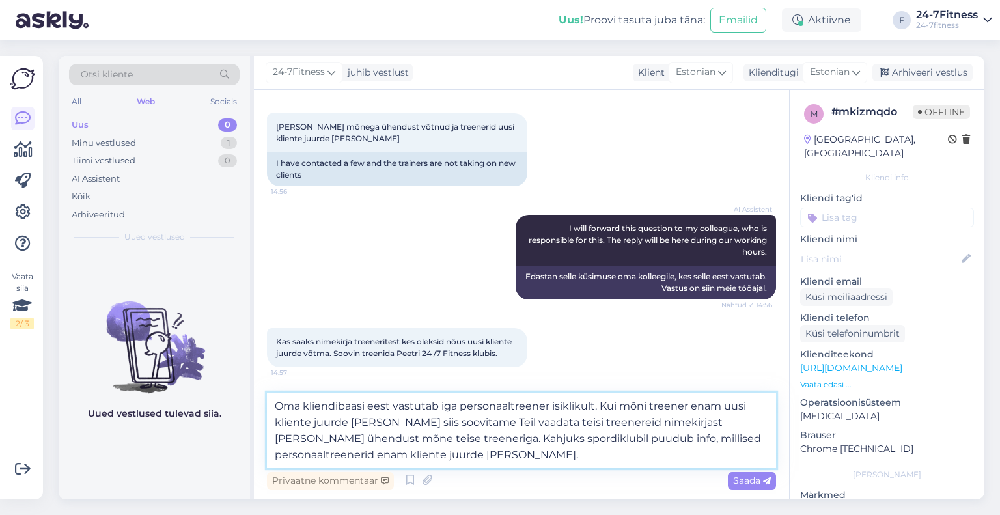
click at [453, 455] on textarea "Oma kliendibaasi eest vastutab iga personaaltreener isiklikult. Kui mõni treene…" at bounding box center [521, 431] width 509 height 76
paste textarea "Personaaltreeneriga peate ise ühendust võtma aja [PERSON_NAME] kokkuleppimiseks."
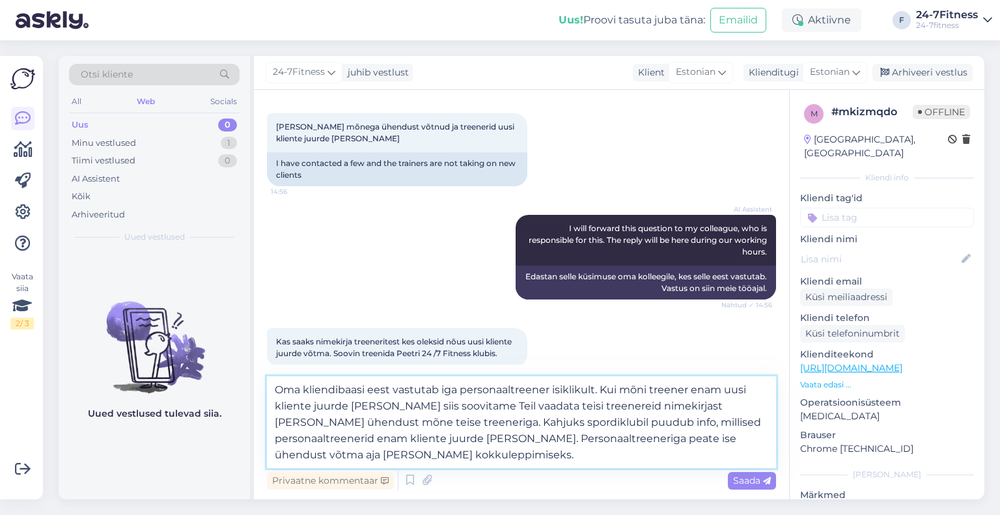
drag, startPoint x: 602, startPoint y: 442, endPoint x: 701, endPoint y: 442, distance: 99.6
click at [701, 442] on textarea "Oma kliendibaasi eest vastutab iga personaaltreener isiklikult. Kui mõni treene…" at bounding box center [521, 422] width 509 height 92
click at [681, 452] on textarea "Oma kliendibaasi eest vastutab iga personaaltreener isiklikult. Kui mõni treene…" at bounding box center [521, 422] width 509 height 92
click at [684, 461] on textarea "Oma kliendibaasi eest vastutab iga personaaltreener isiklikult. Kui mõni treene…" at bounding box center [521, 422] width 509 height 92
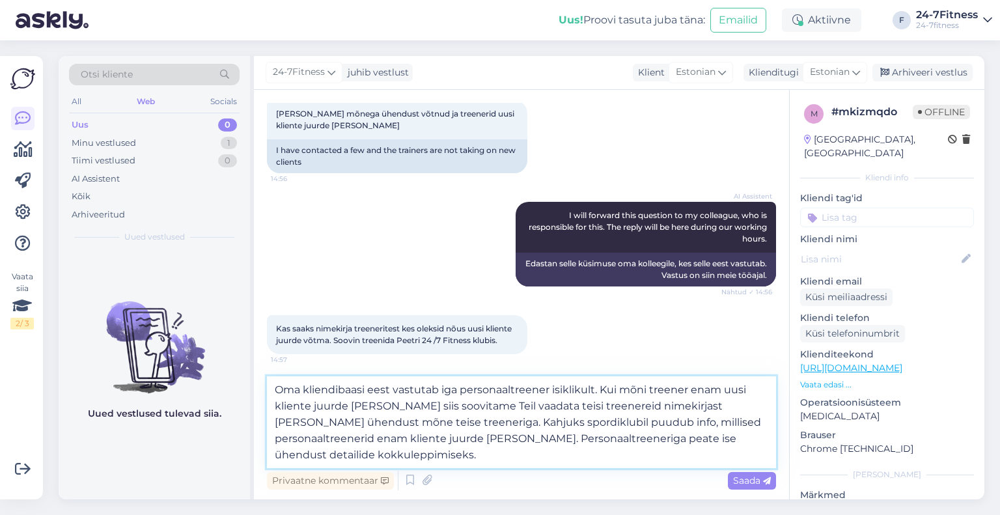
scroll to position [425, 0]
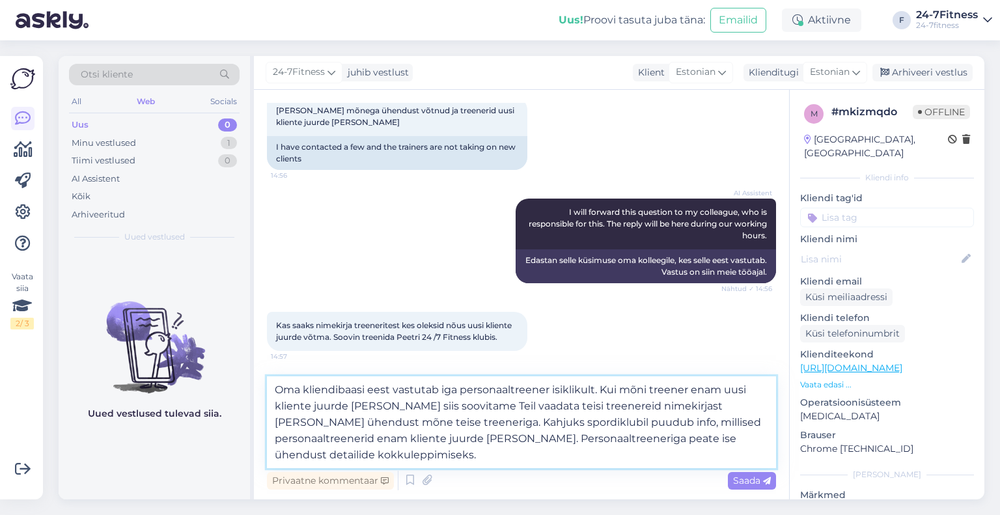
click at [387, 462] on textarea "Oma kliendibaasi eest vastutab iga personaaltreener isiklikult. Kui mõni treene…" at bounding box center [521, 422] width 509 height 92
click at [382, 409] on textarea "Oma kliendibaasi eest vastutab iga personaaltreener isiklikult. Kui mõni treene…" at bounding box center [521, 422] width 509 height 92
click at [383, 442] on textarea "Oma kliendibaasi eest vastutab iga personaaltreener isiklikult. Kui mõni treene…" at bounding box center [521, 422] width 509 height 92
type textarea "Oma kliendibaasi eest vastutab iga personaaltreener isiklikult. Kui mõni treene…"
click at [739, 481] on span "Saada" at bounding box center [752, 481] width 38 height 12
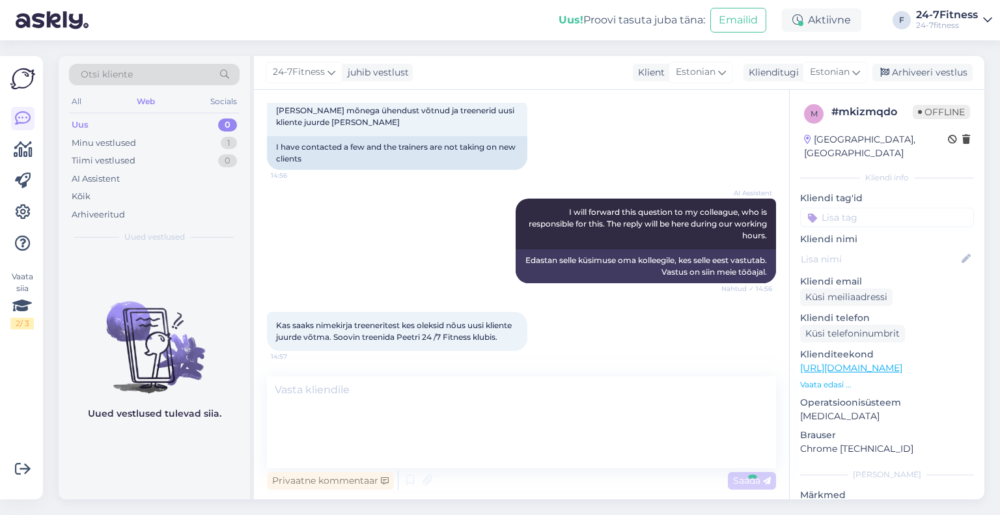
scroll to position [487, 0]
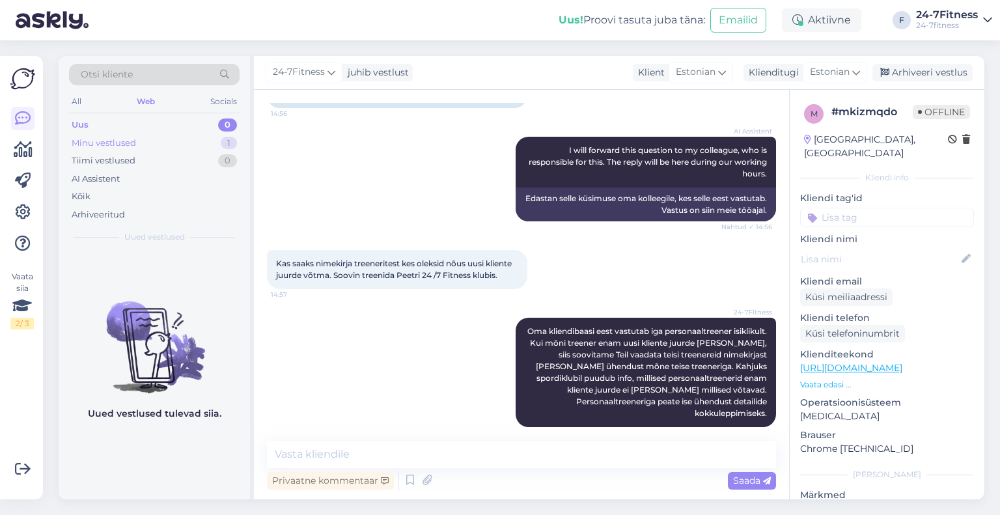
click at [123, 144] on div "Minu vestlused" at bounding box center [104, 143] width 64 height 13
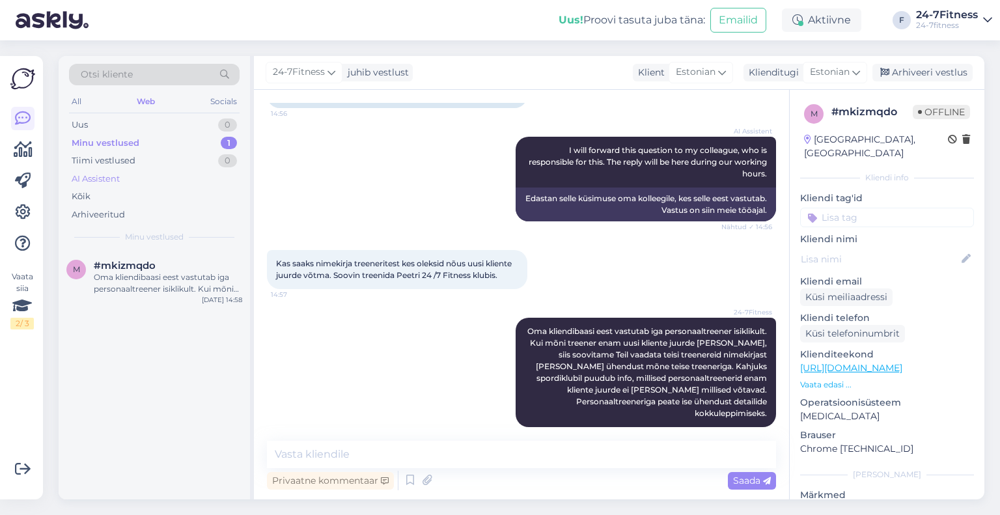
click at [115, 179] on div "AI Assistent" at bounding box center [96, 179] width 48 height 13
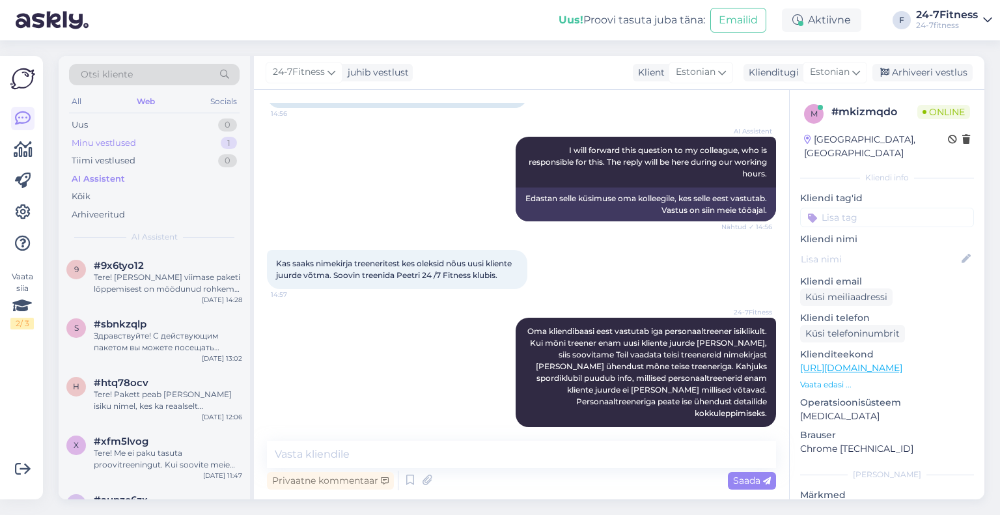
click at [125, 141] on div "Minu vestlused" at bounding box center [104, 143] width 64 height 13
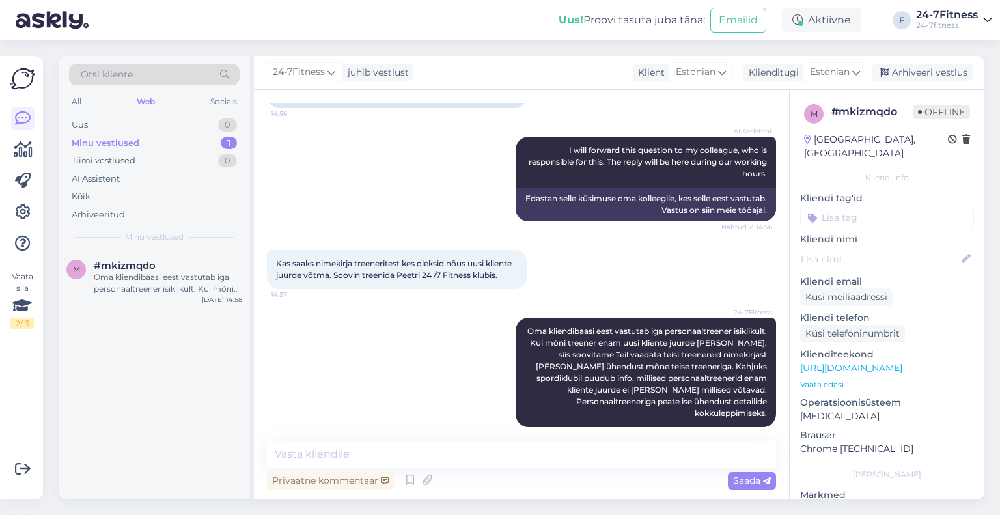
click at [384, 191] on div "AI Assistent I will forward this question to my colleague, who is responsible f…" at bounding box center [521, 178] width 509 height 113
click at [912, 72] on div "Arhiveeri vestlus" at bounding box center [923, 73] width 100 height 18
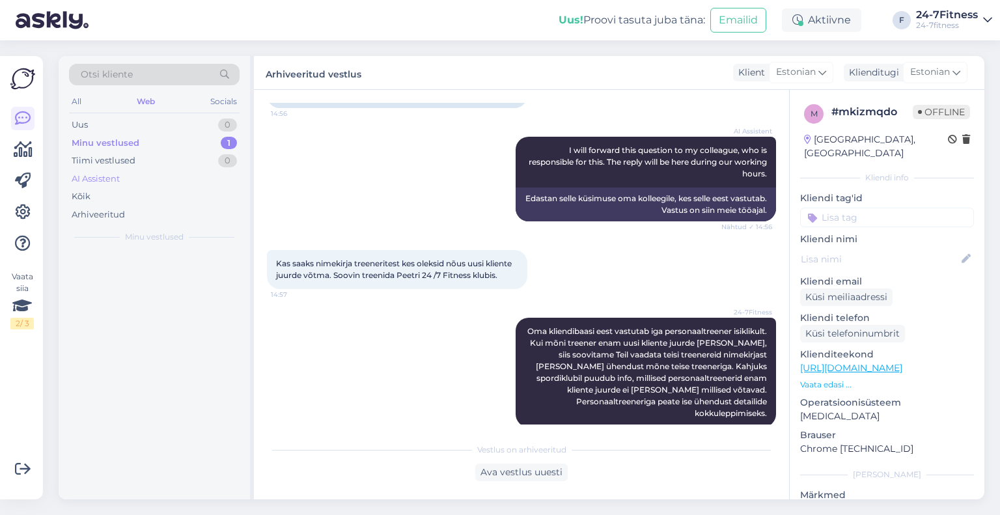
click at [131, 179] on div "AI Assistent" at bounding box center [154, 179] width 171 height 18
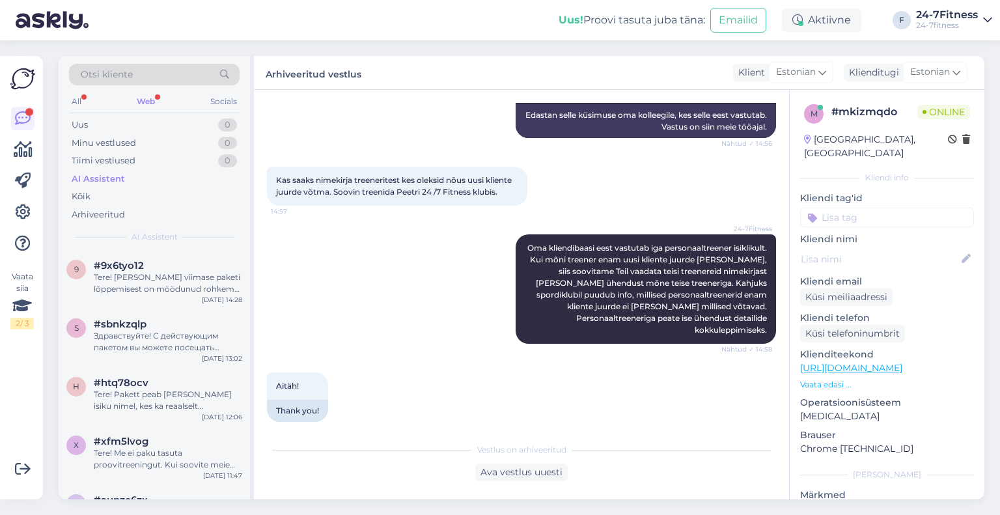
scroll to position [638, 0]
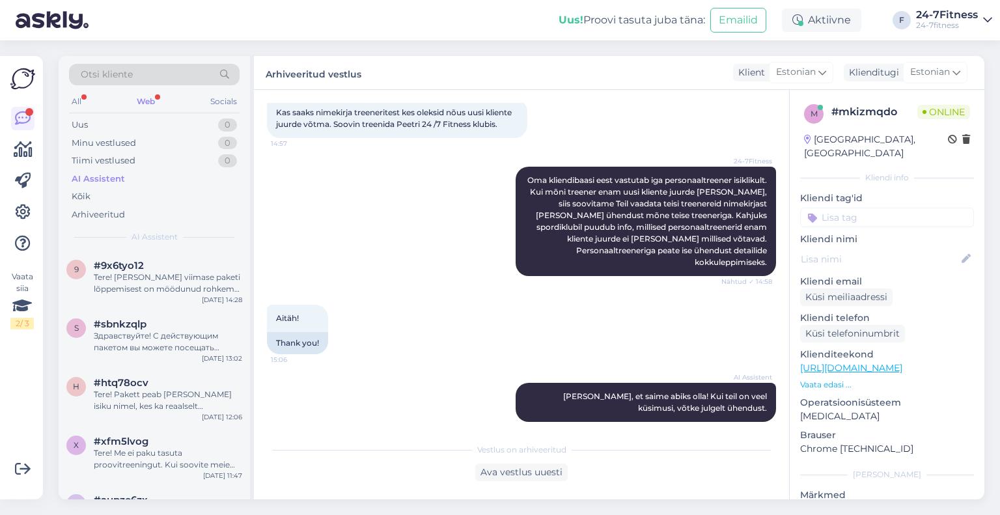
click at [148, 103] on div "Web" at bounding box center [145, 101] width 23 height 17
click at [170, 264] on div "#mkizmqdo" at bounding box center [168, 266] width 148 height 12
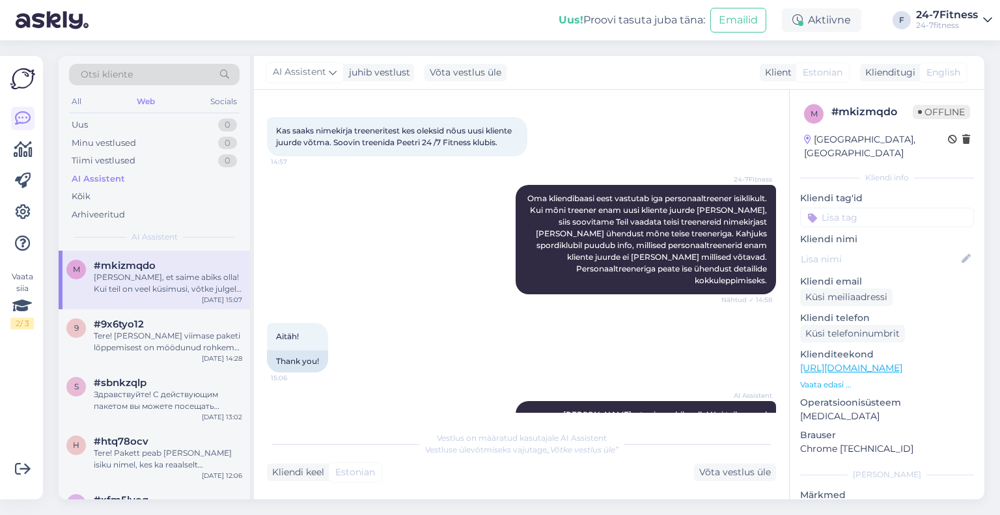
scroll to position [649, 0]
